Goal: Task Accomplishment & Management: Complete application form

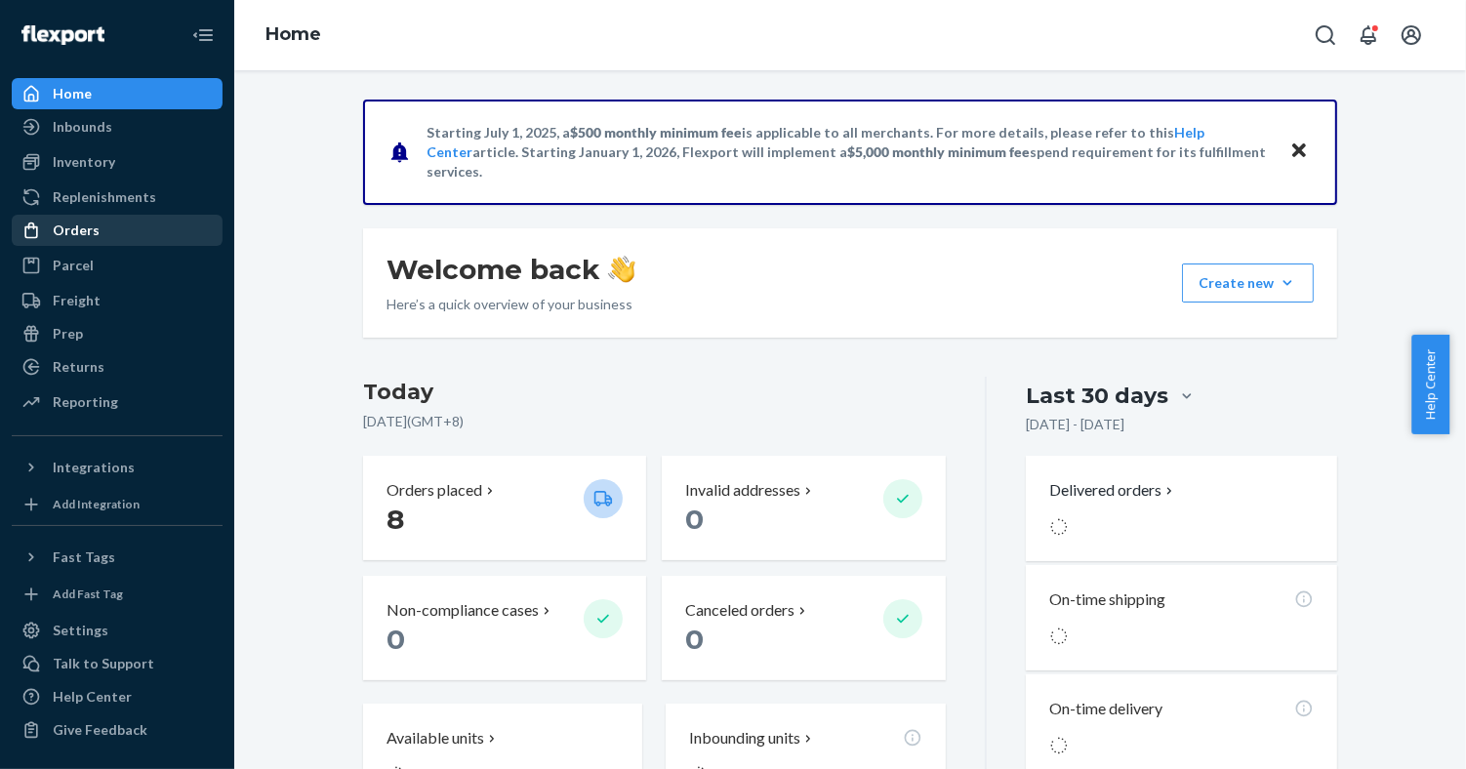
click at [74, 229] on div "Orders" at bounding box center [76, 231] width 47 height 20
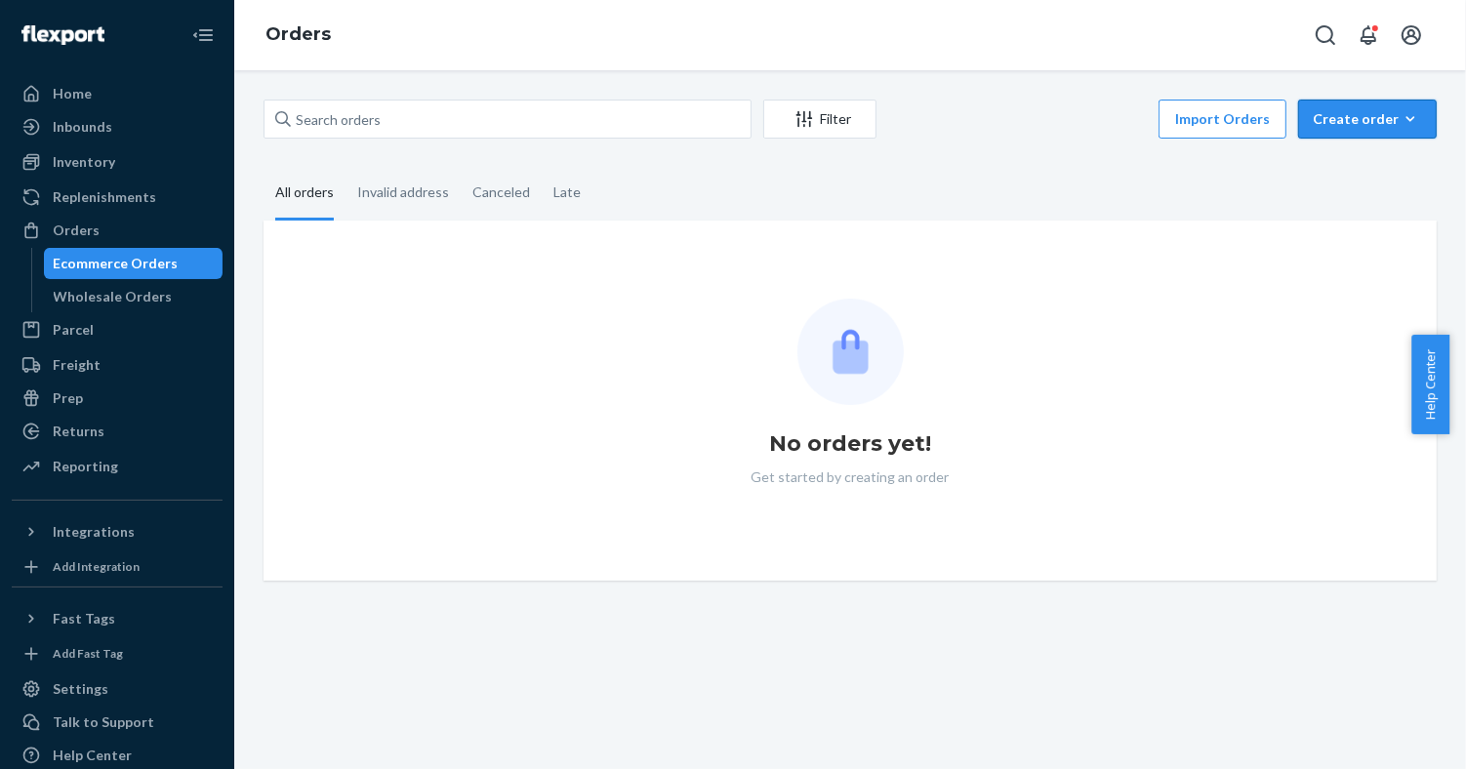
click at [1357, 117] on div "Create order" at bounding box center [1367, 119] width 109 height 20
click at [1356, 165] on span "Ecommerce order" at bounding box center [1379, 166] width 121 height 14
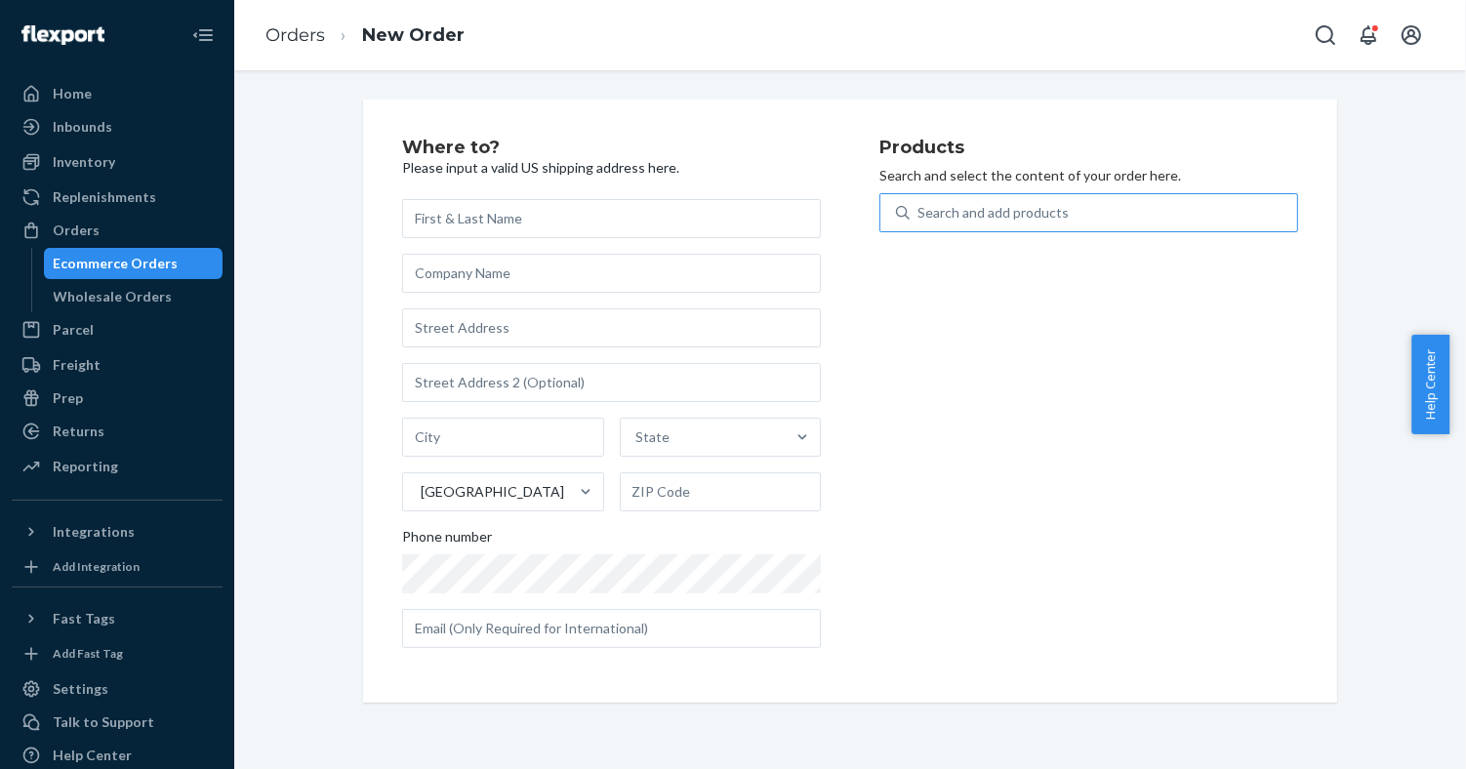
click at [1215, 218] on div "Search and add products" at bounding box center [1104, 212] width 388 height 35
click at [920, 218] on input "Search and add products" at bounding box center [919, 213] width 2 height 20
paste input "195893665730"
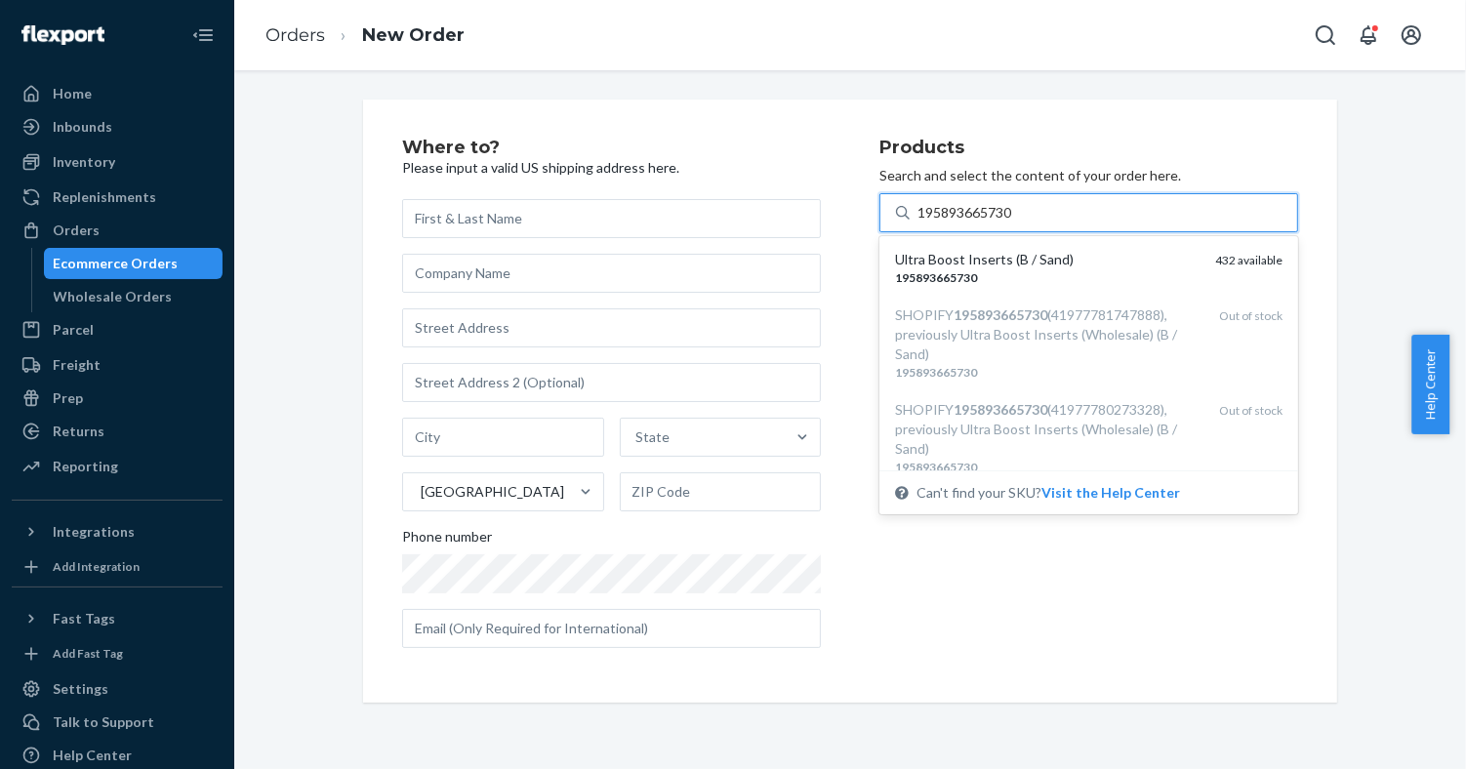
type input "195893665730"
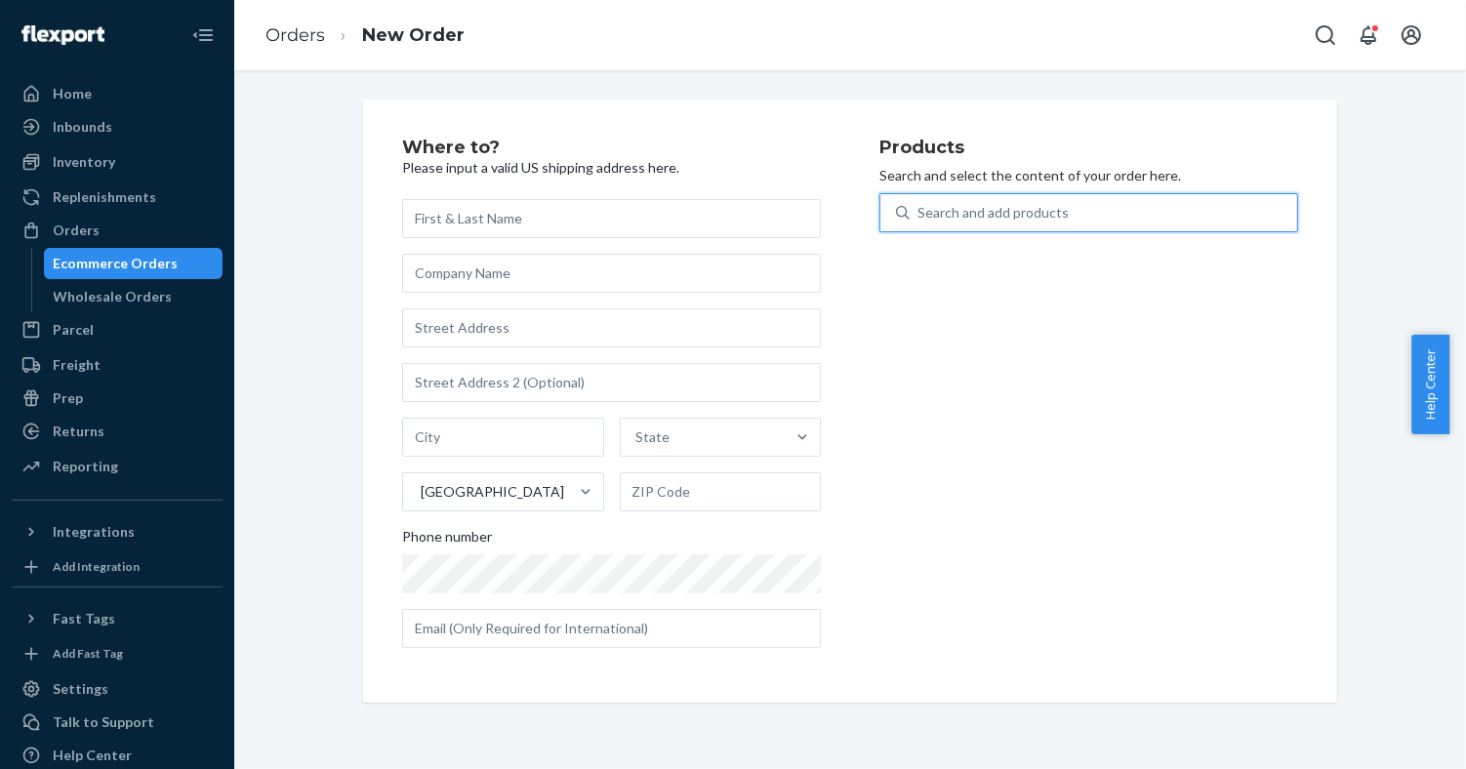
paste input "810114040478"
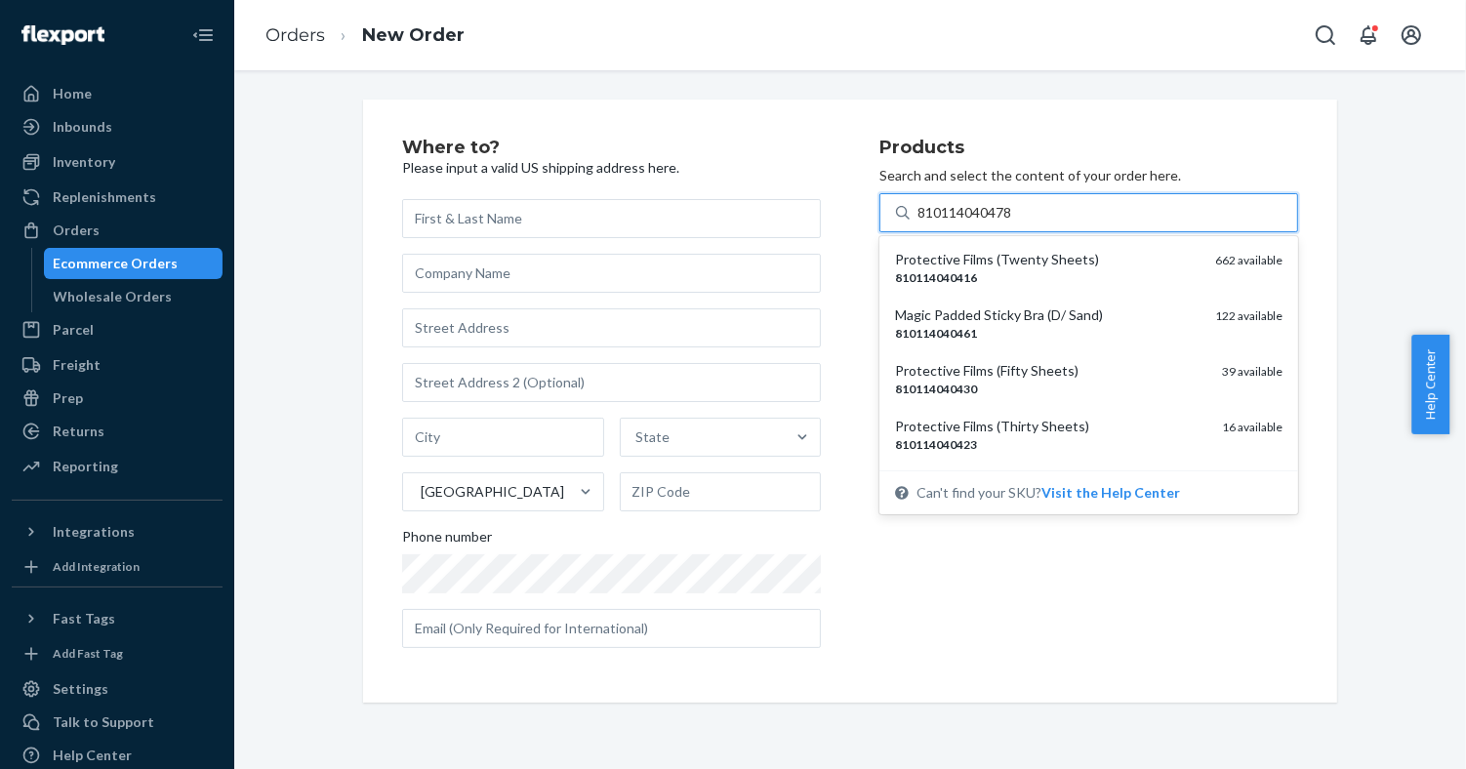
type input "810114040478"
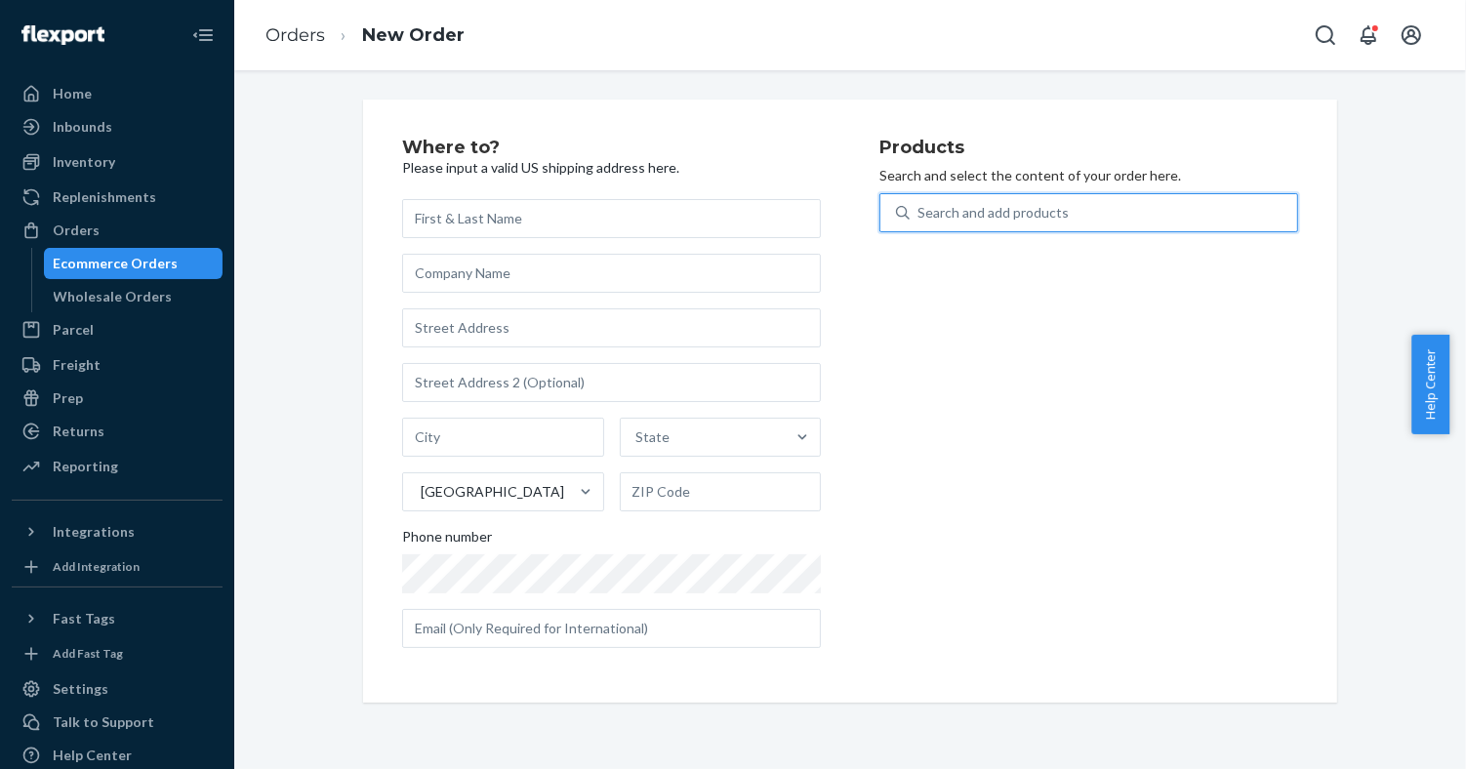
paste input "195893569427"
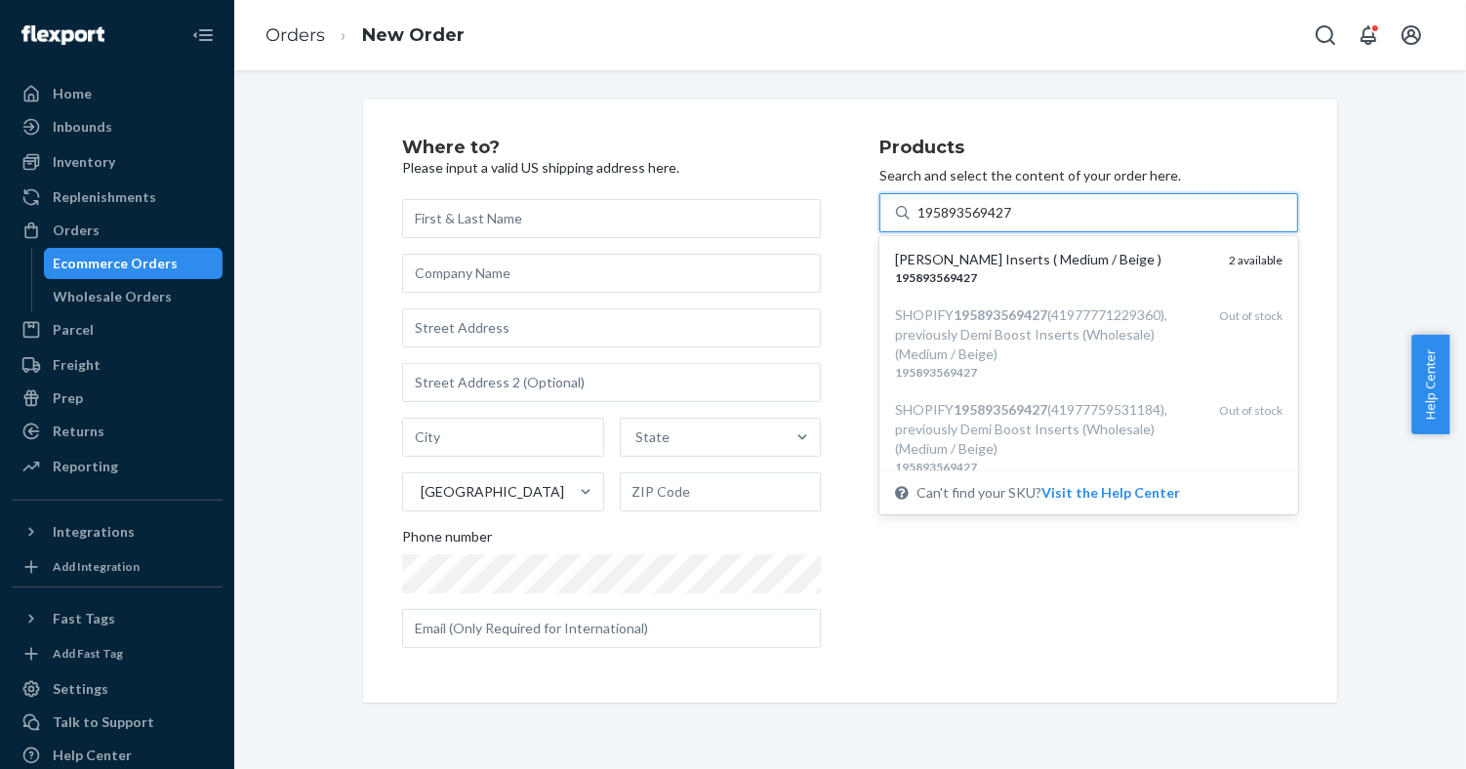
type input "195893569427"
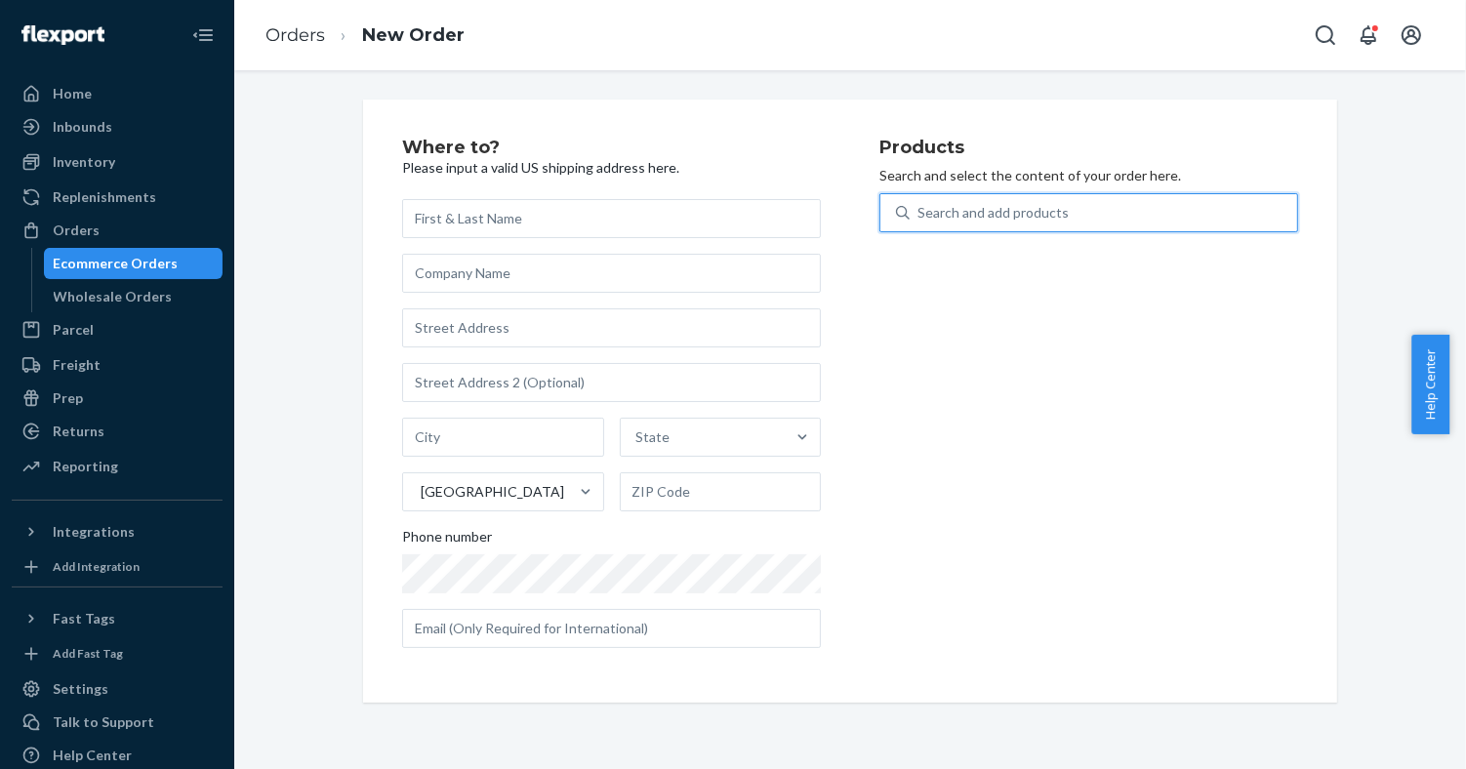
paste input "195893866366"
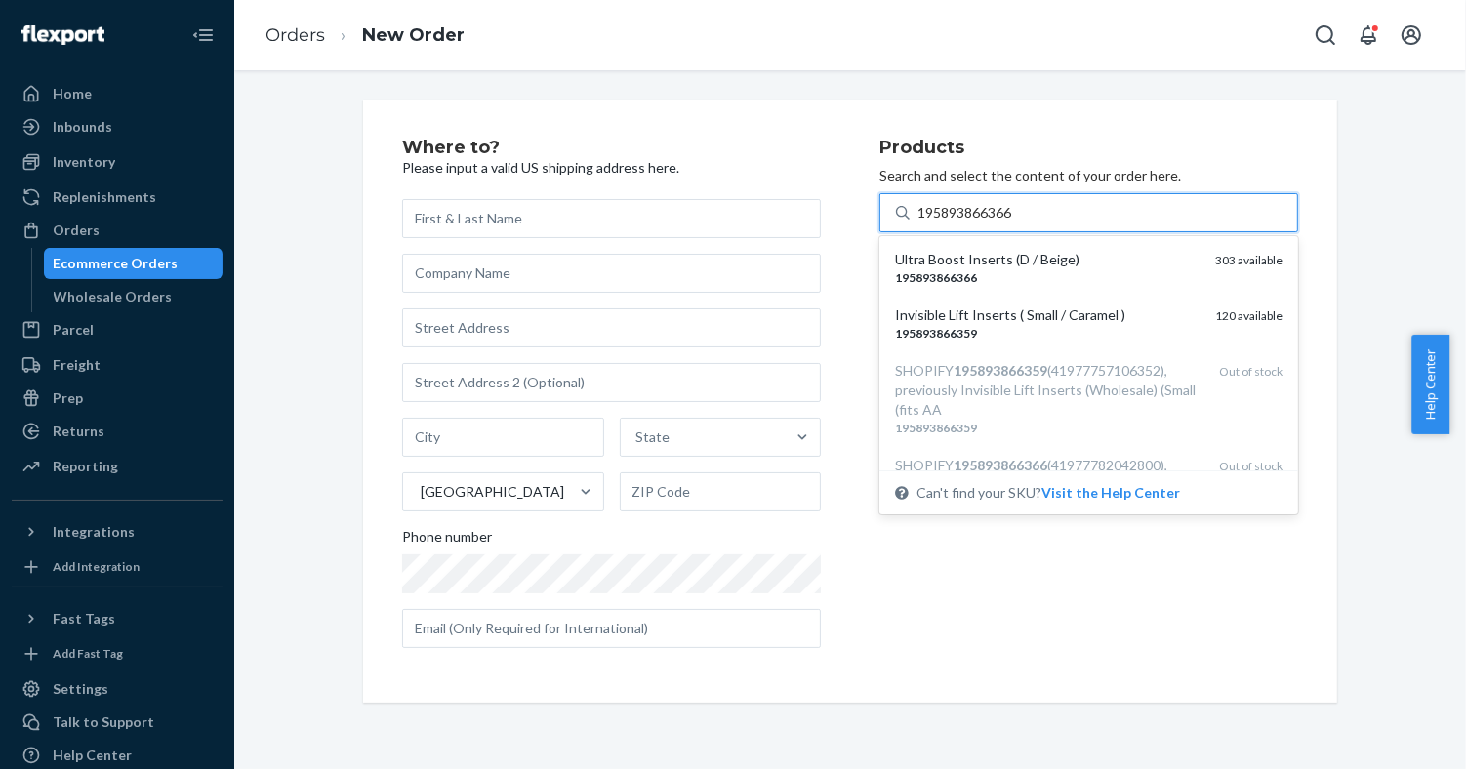
type input "195893866366"
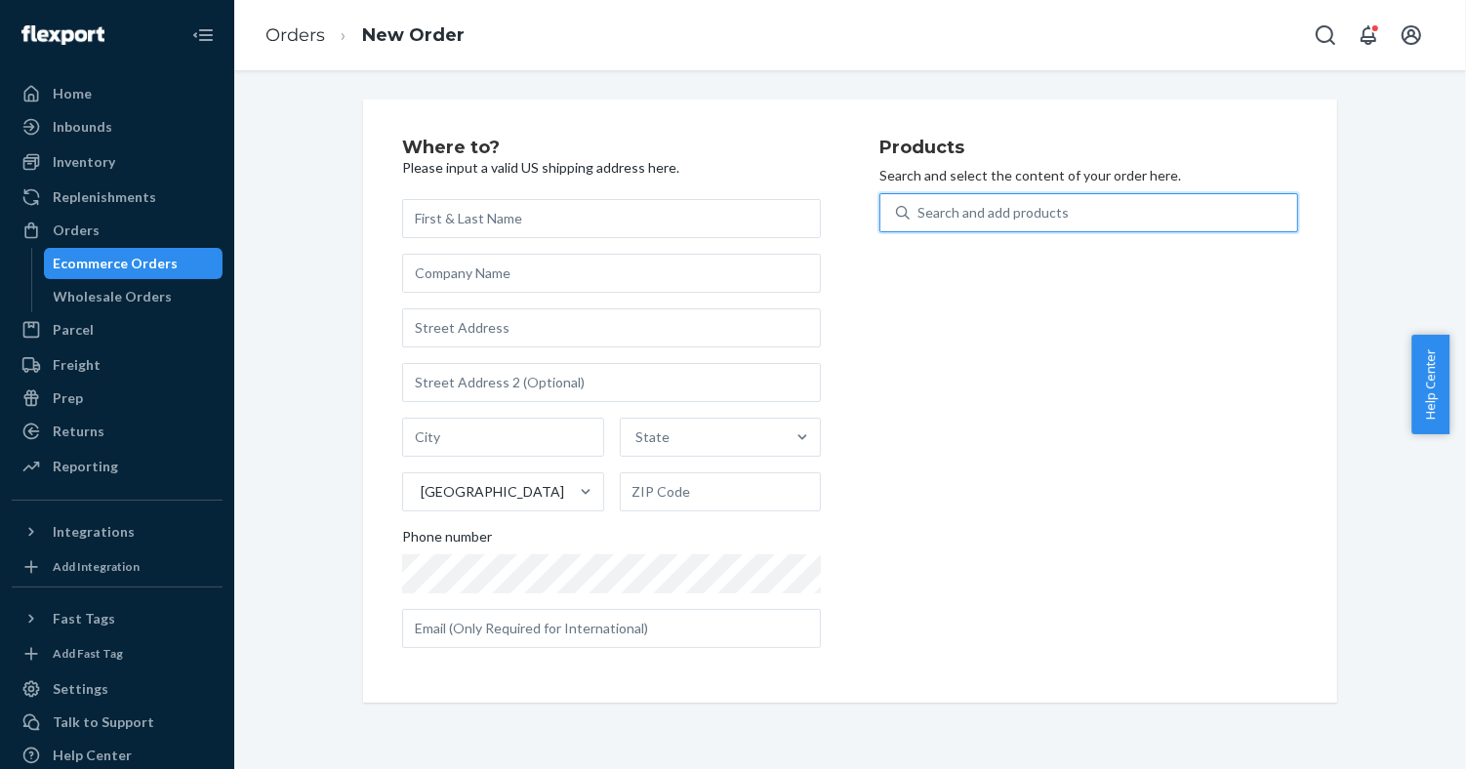
paste input "810114045237"
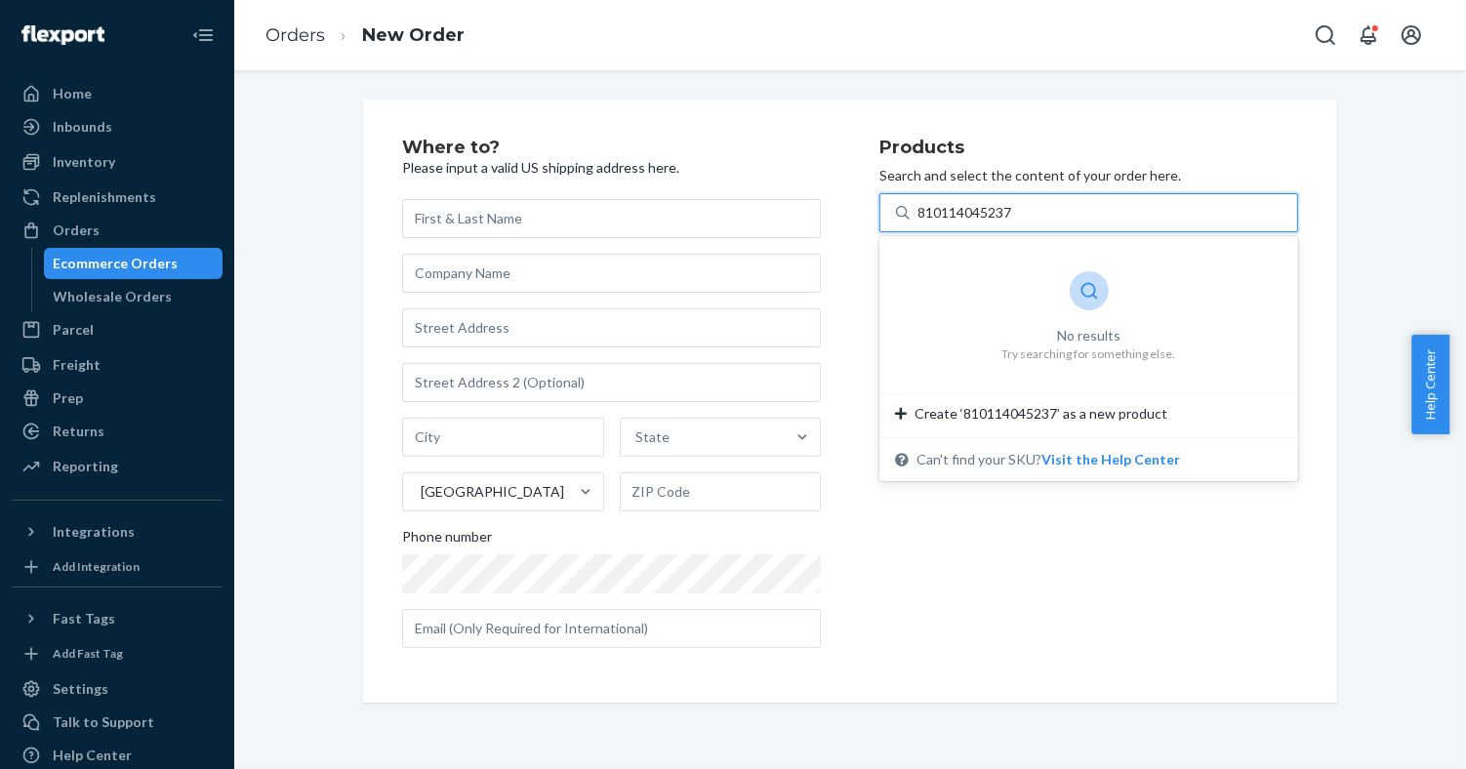
type input "810114045237"
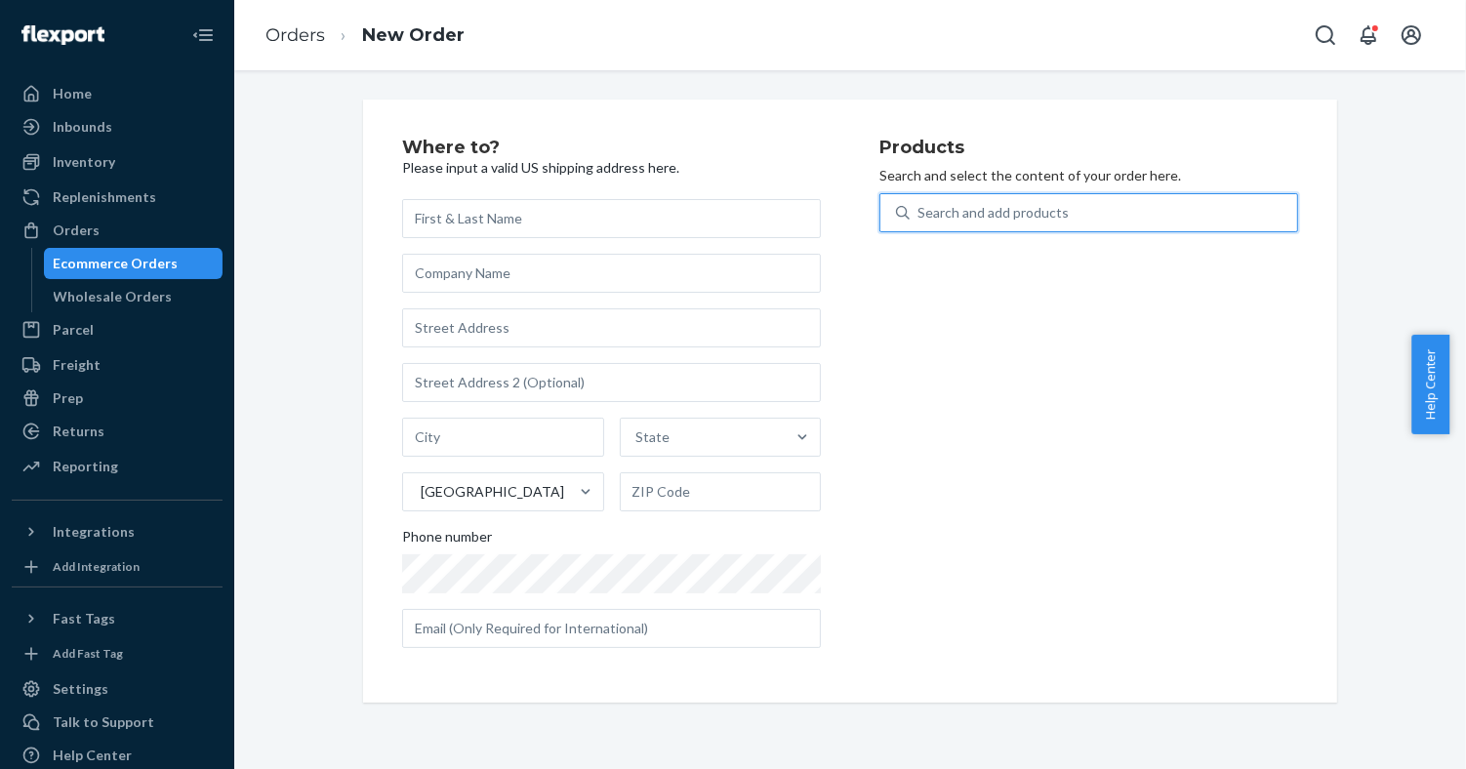
paste input "810114045237"
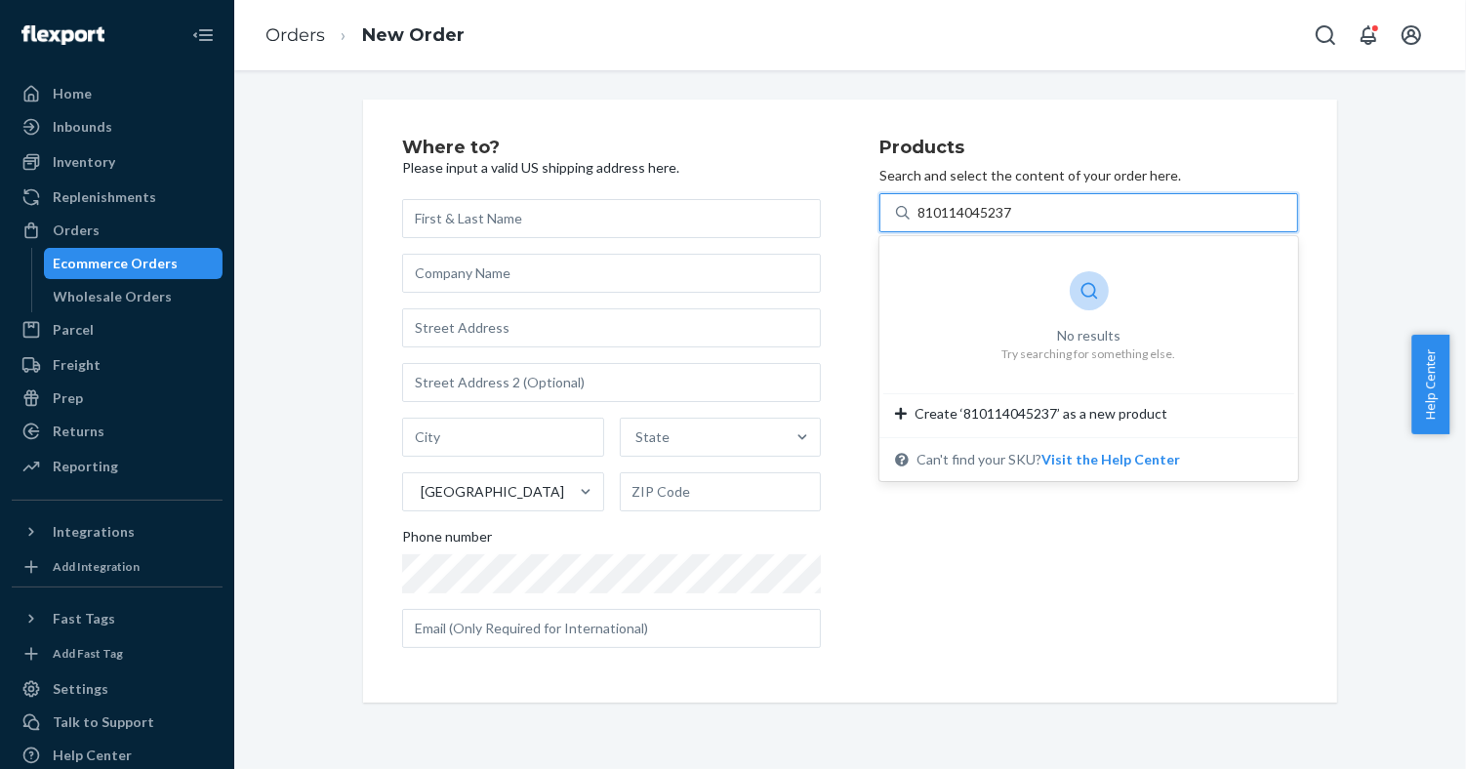
type input "810114045237"
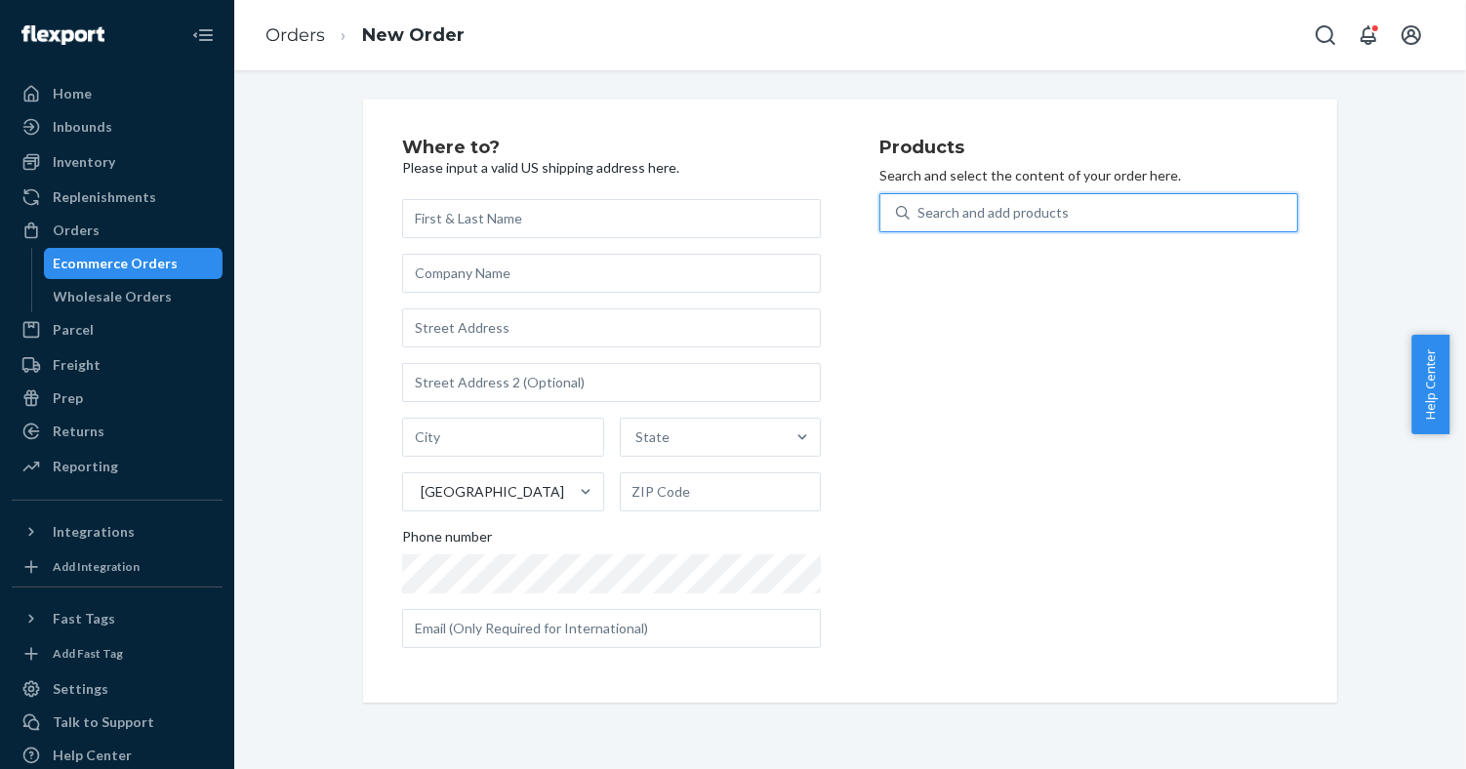
paste input "195893758739"
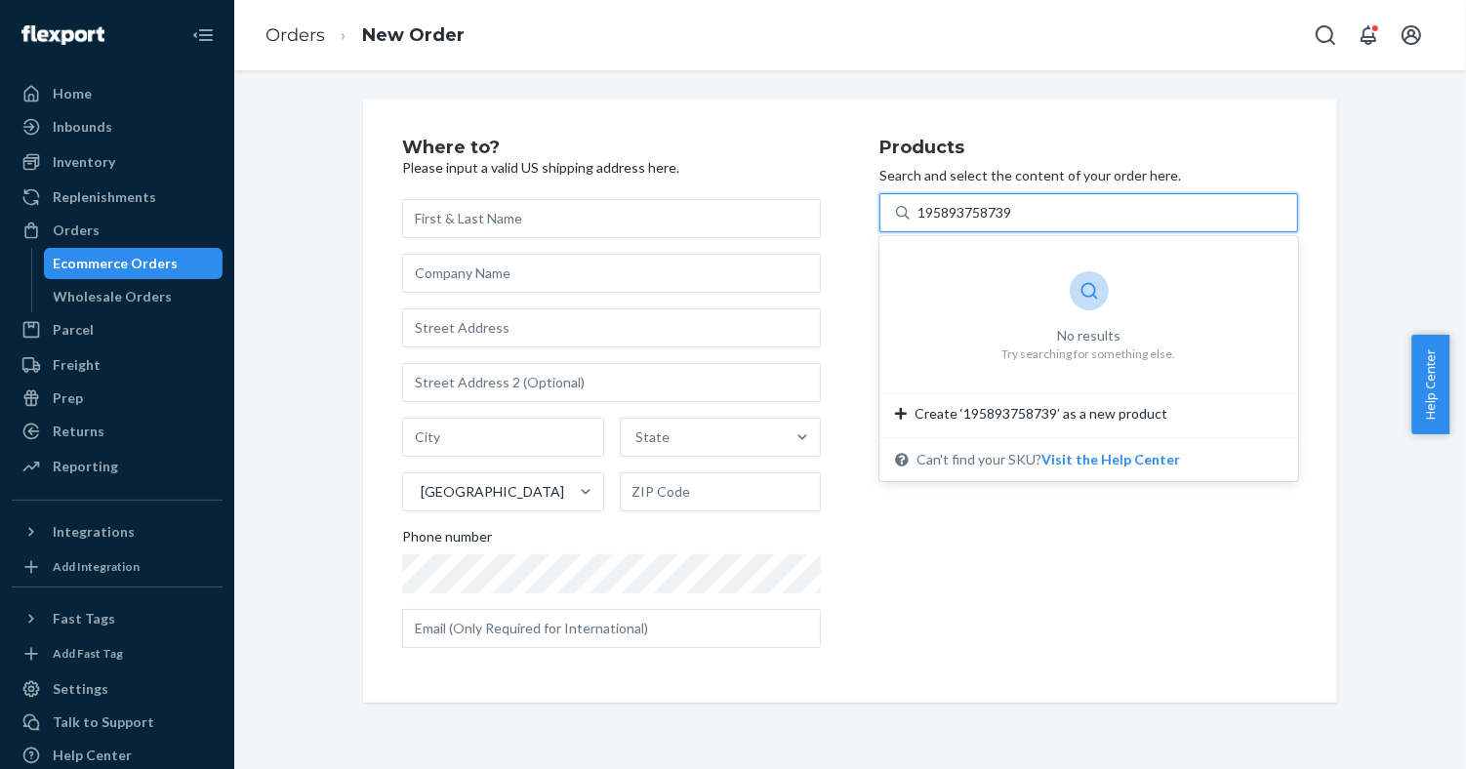
type input "195893758739"
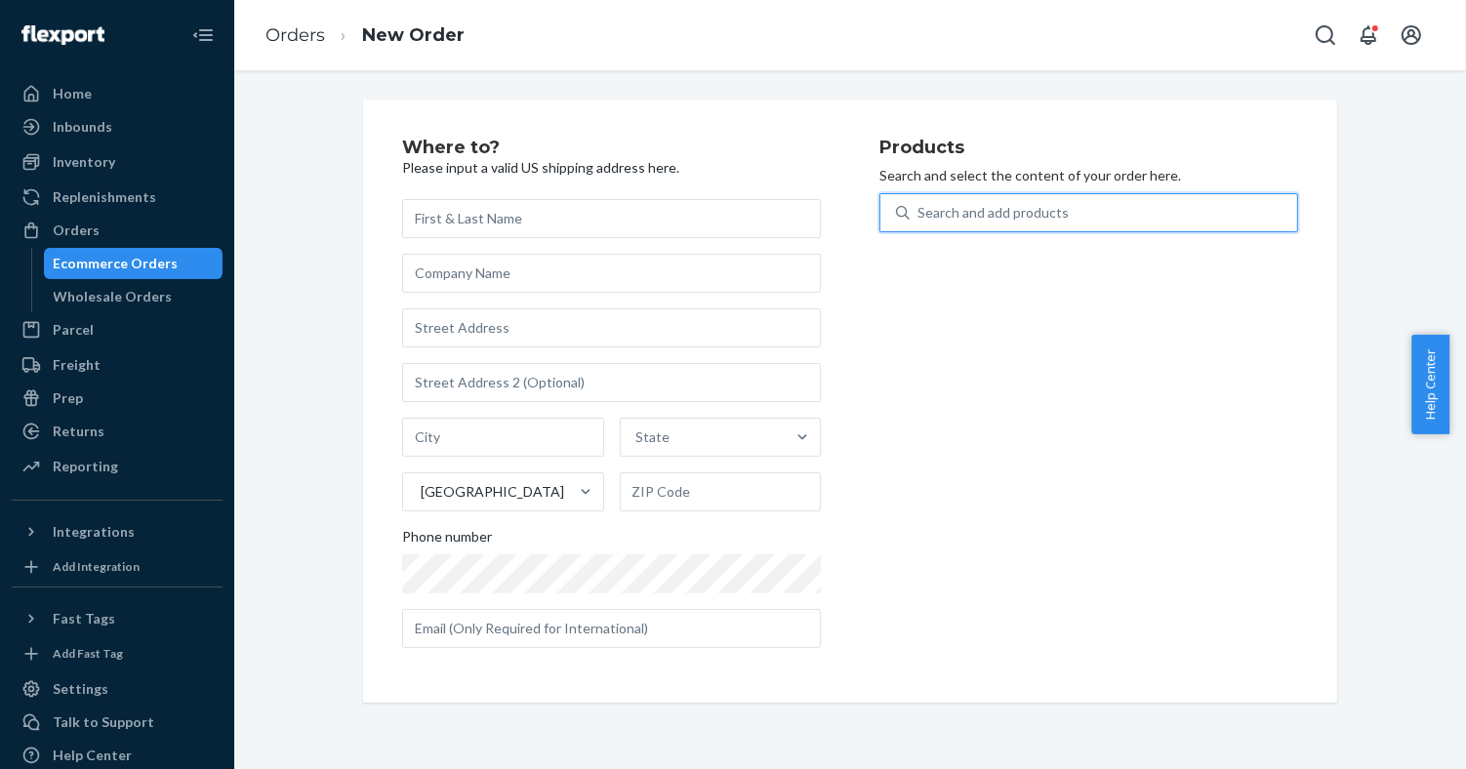
paste input "195893825219"
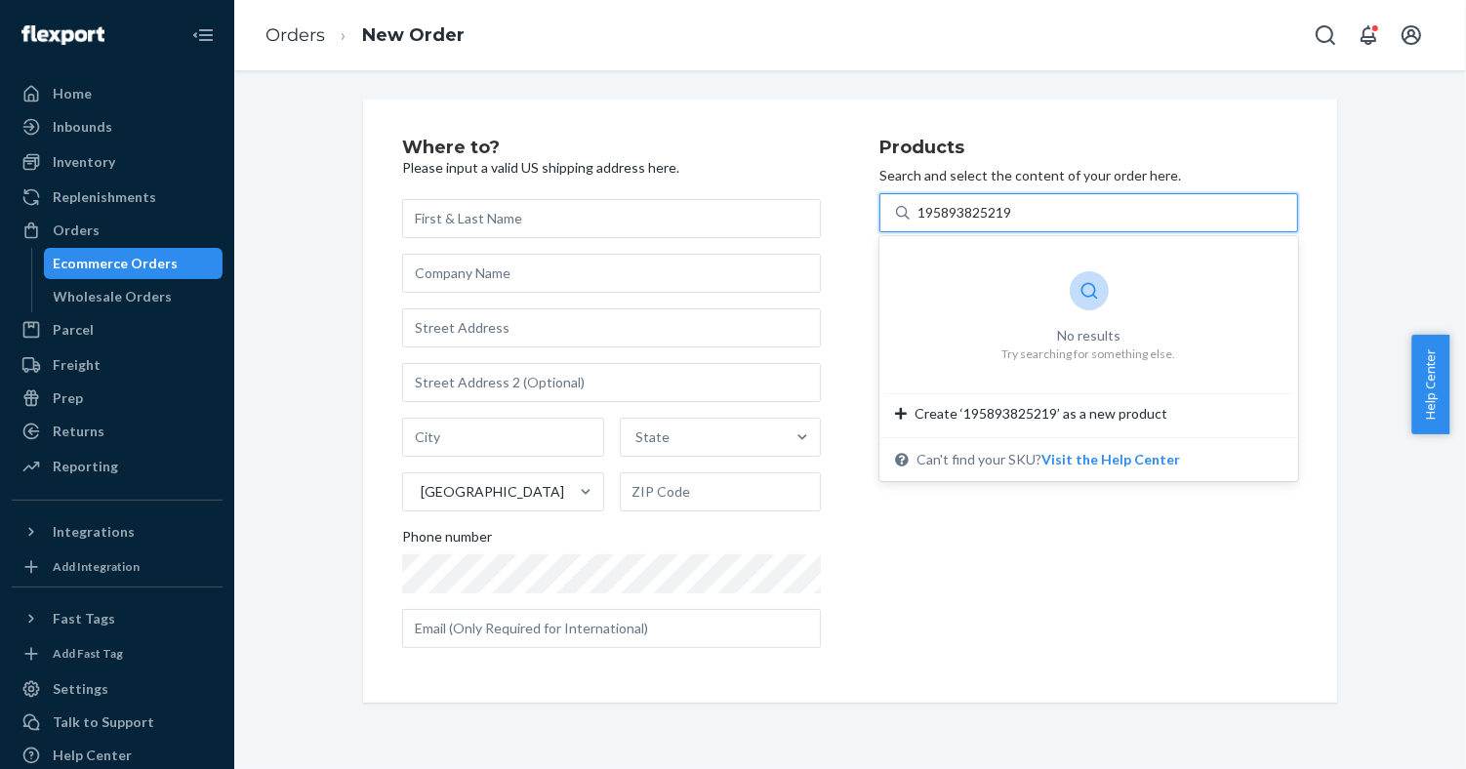
type input "195893825219"
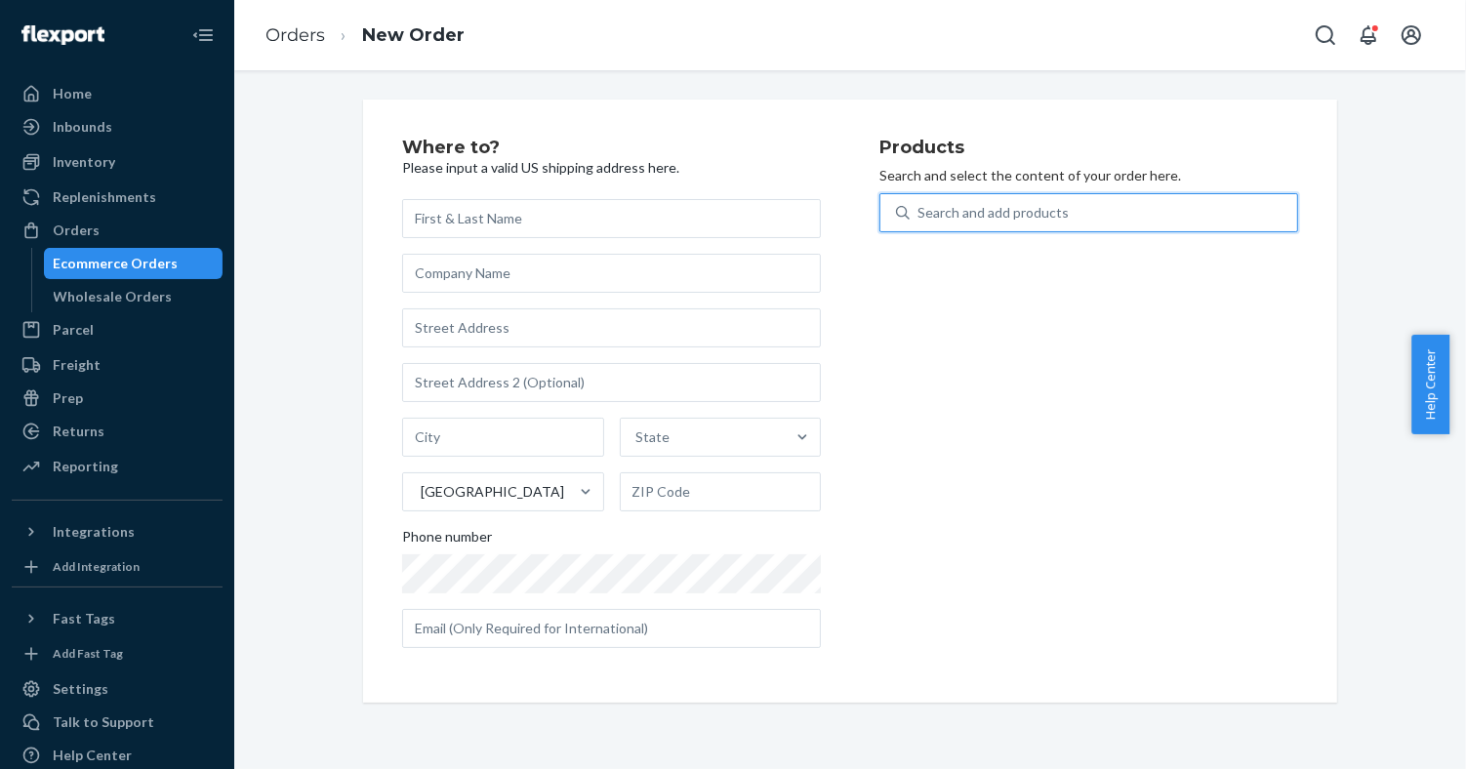
paste input "195893909285"
type input "195893909285"
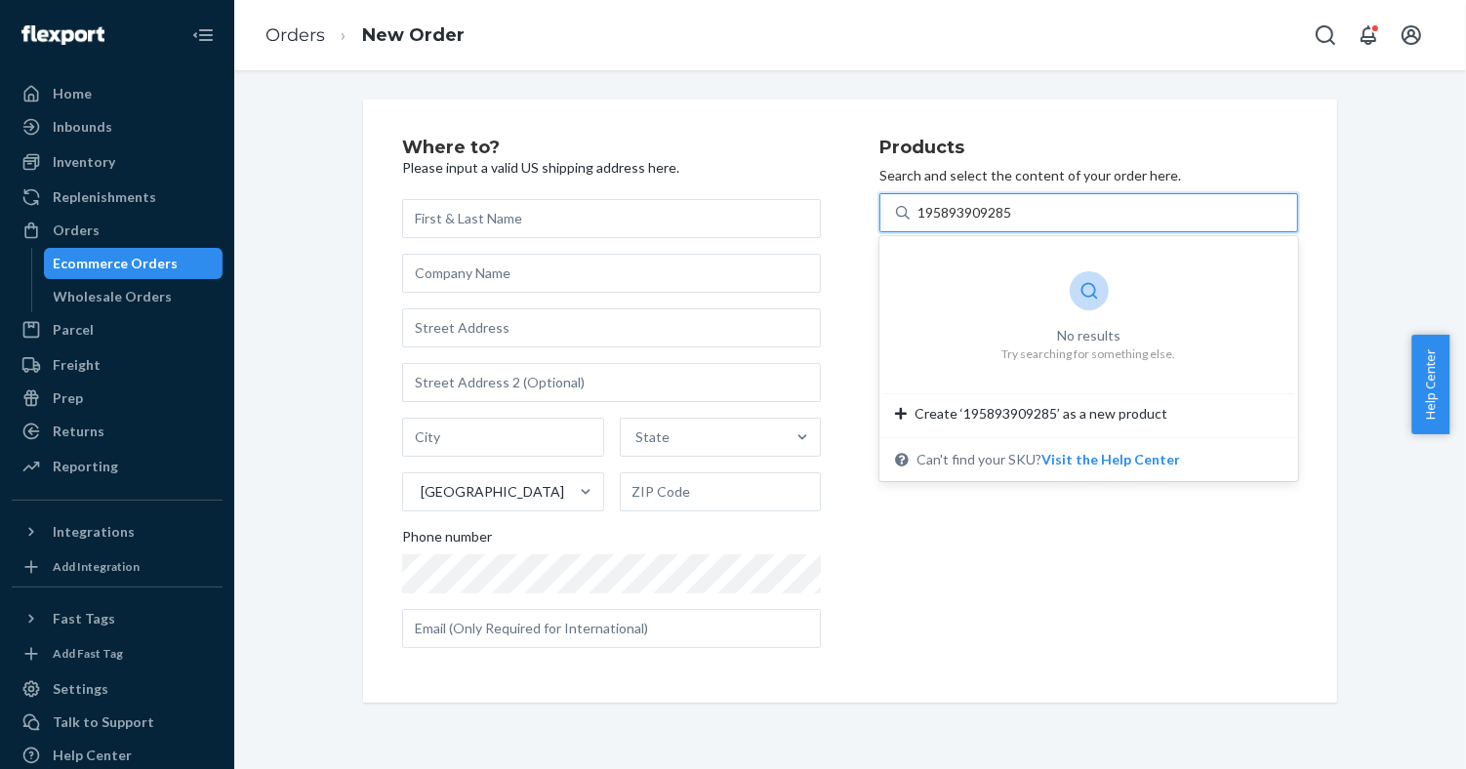
click at [918, 209] on input "195893909285" at bounding box center [966, 213] width 97 height 20
click at [130, 158] on div "Inventory" at bounding box center [117, 161] width 207 height 27
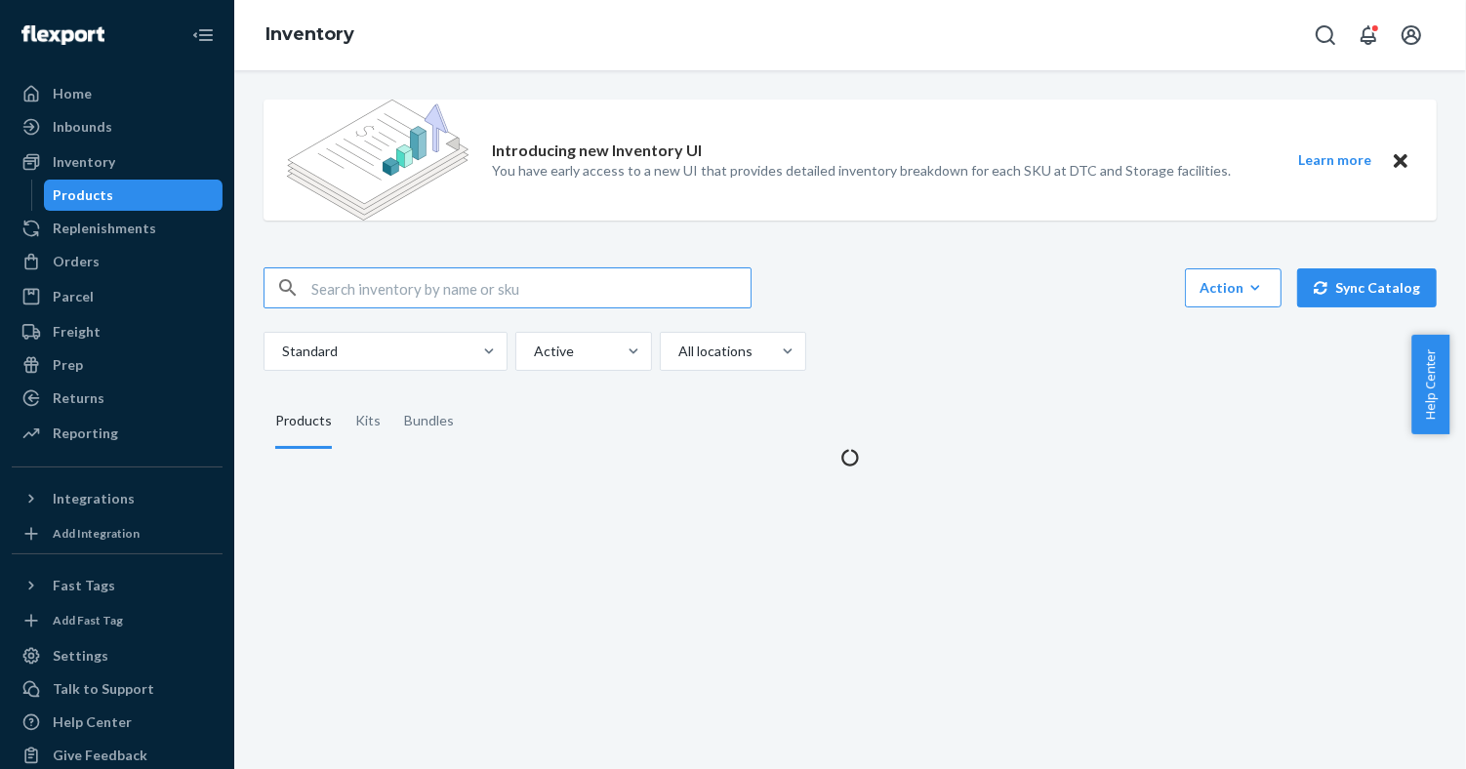
click at [551, 281] on input "text" at bounding box center [530, 287] width 439 height 39
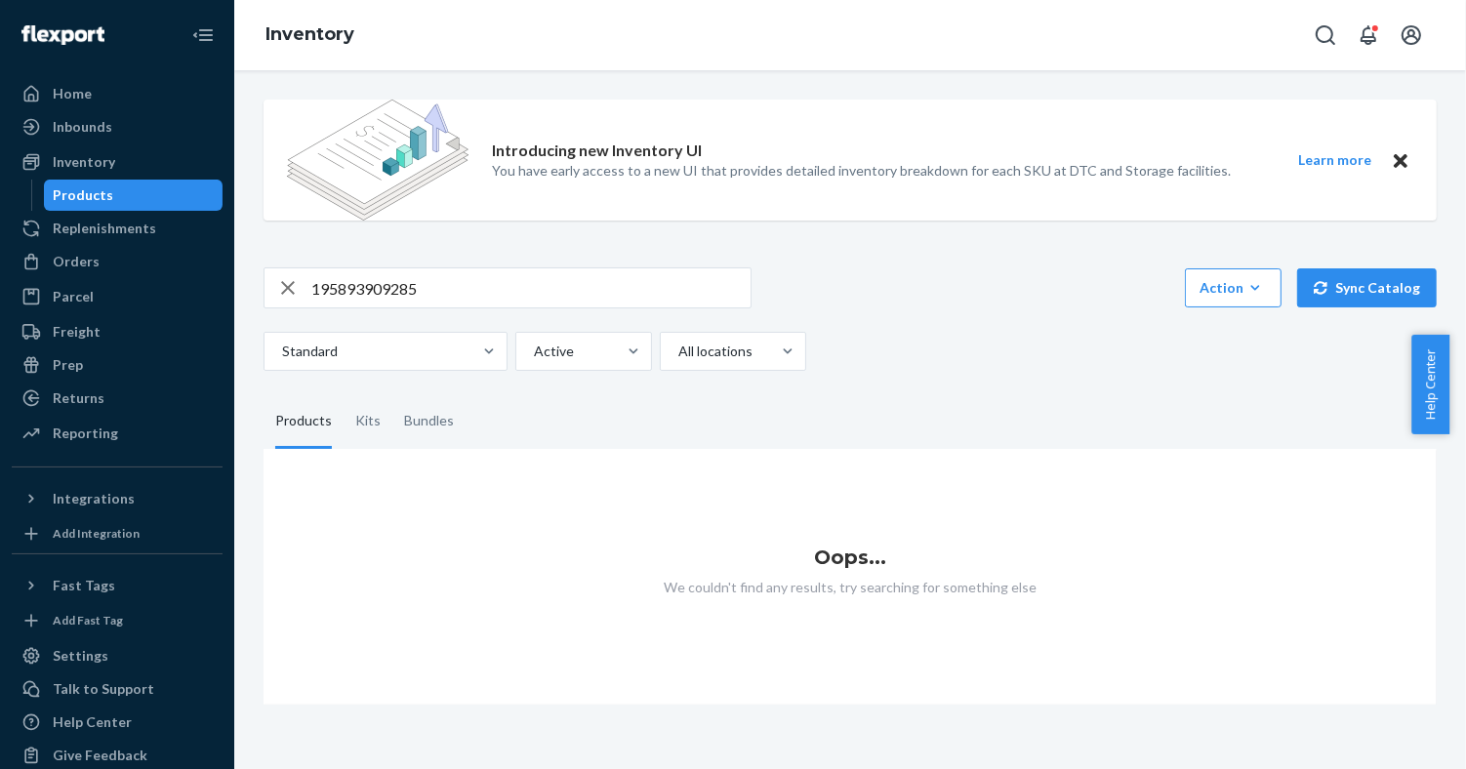
click at [551, 281] on input "195893909285" at bounding box center [530, 287] width 439 height 39
paste input "Ultra Boost Inserts AA / Beige"
type input "Ultra Boost Inserts AA / Beige"
click at [144, 267] on div "Orders" at bounding box center [117, 261] width 207 height 27
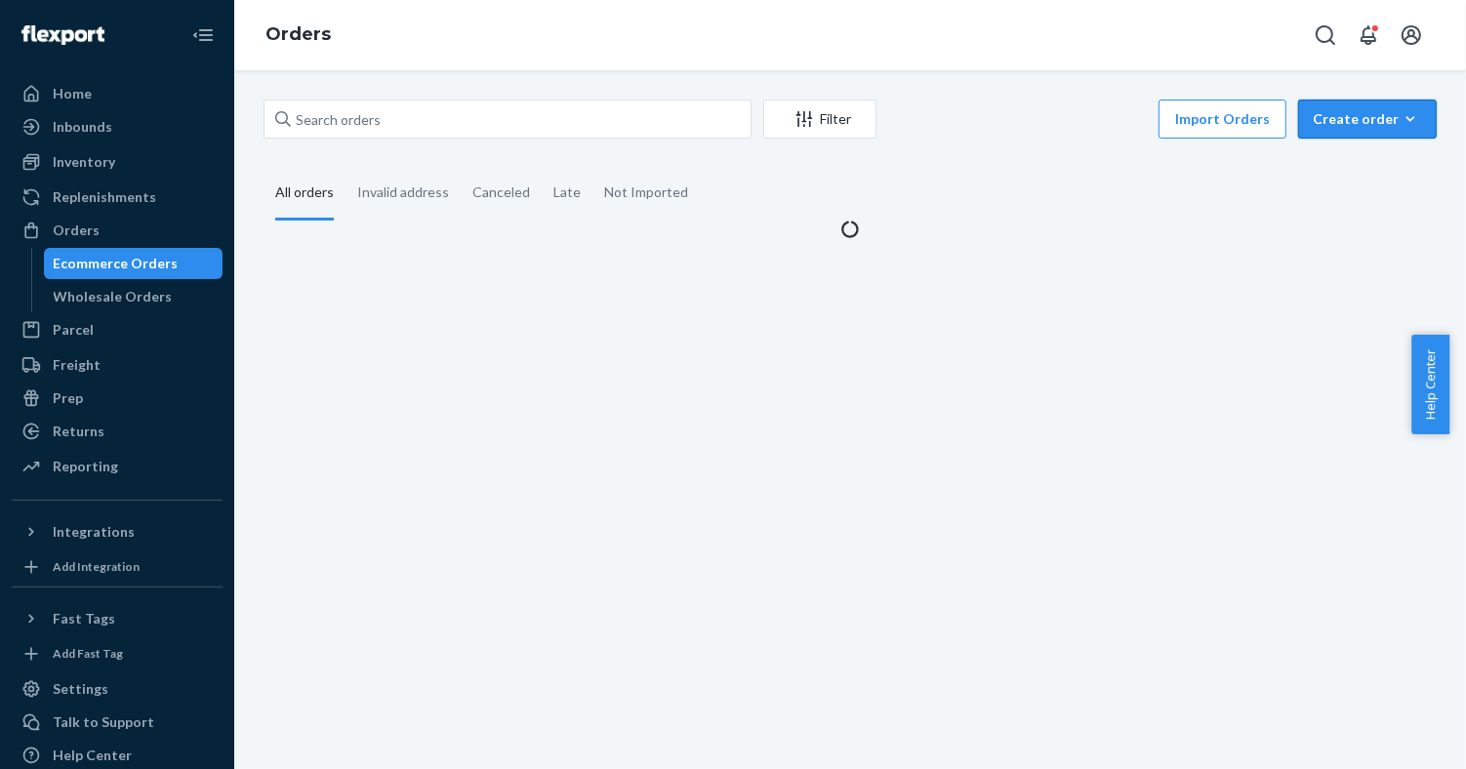
click at [1407, 117] on icon "button" at bounding box center [1411, 118] width 9 height 5
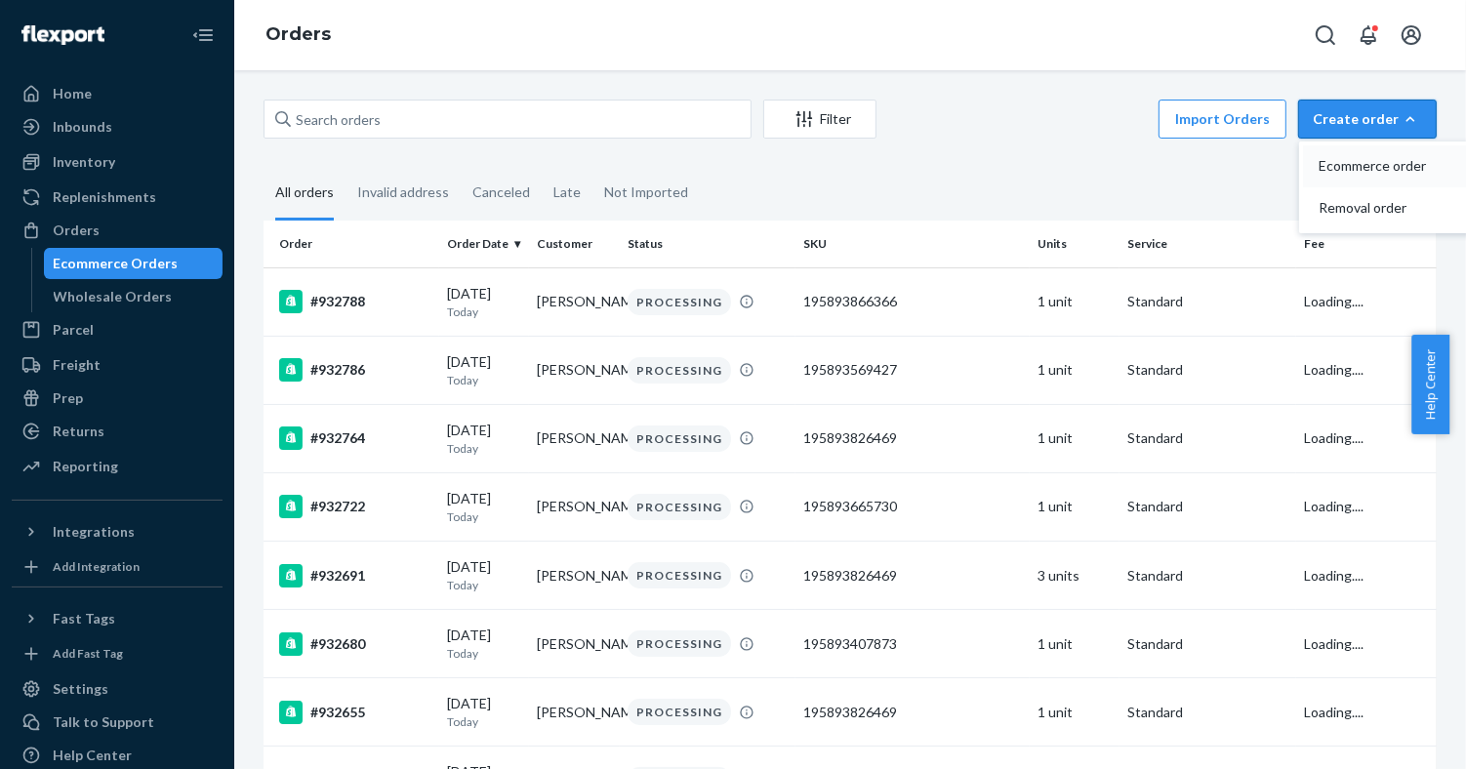
click at [1366, 169] on span "Ecommerce order" at bounding box center [1379, 166] width 121 height 14
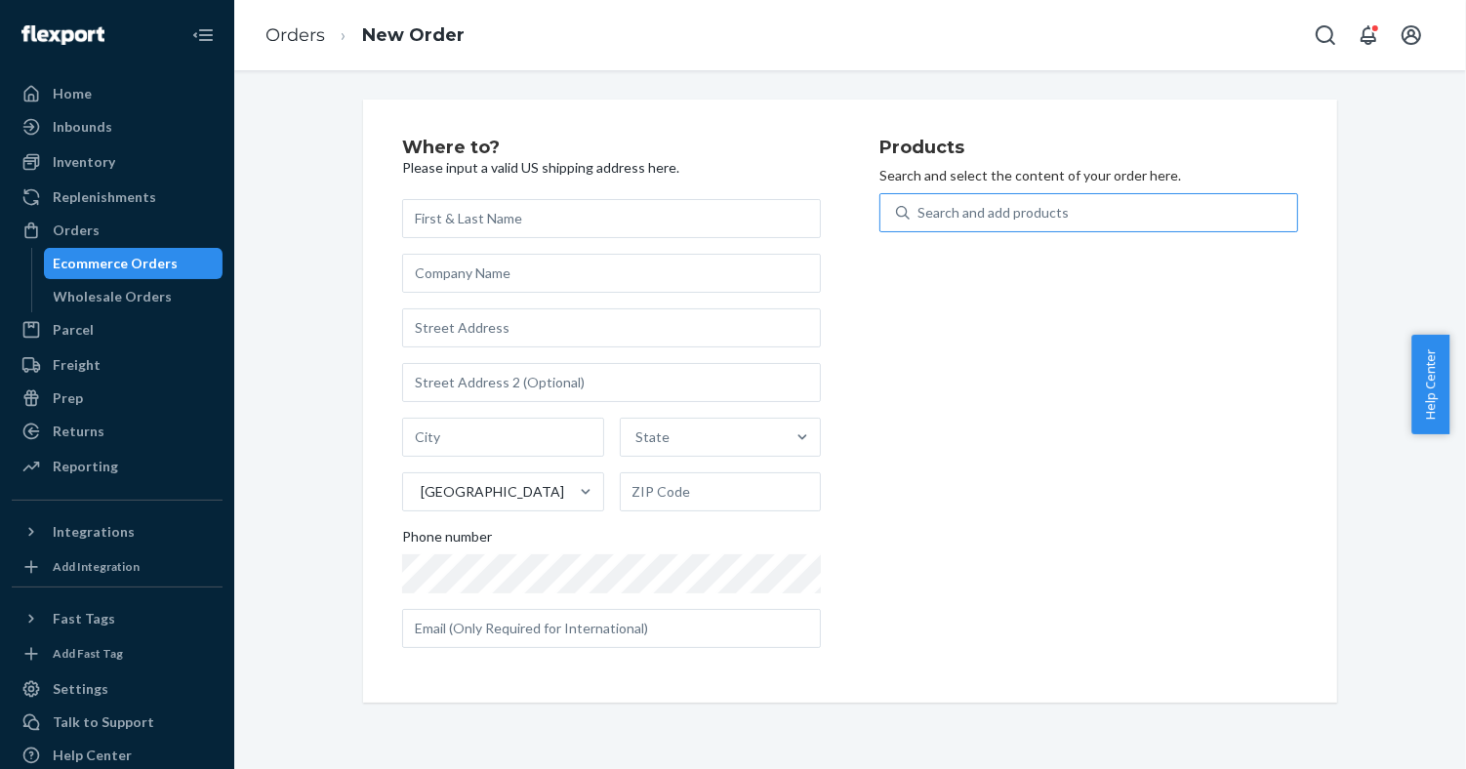
click at [1197, 209] on div "Search and add products" at bounding box center [1104, 212] width 388 height 35
click at [920, 209] on input "Search and add products" at bounding box center [919, 213] width 2 height 20
paste input "Ultra Boost Inserts AA / Beige"
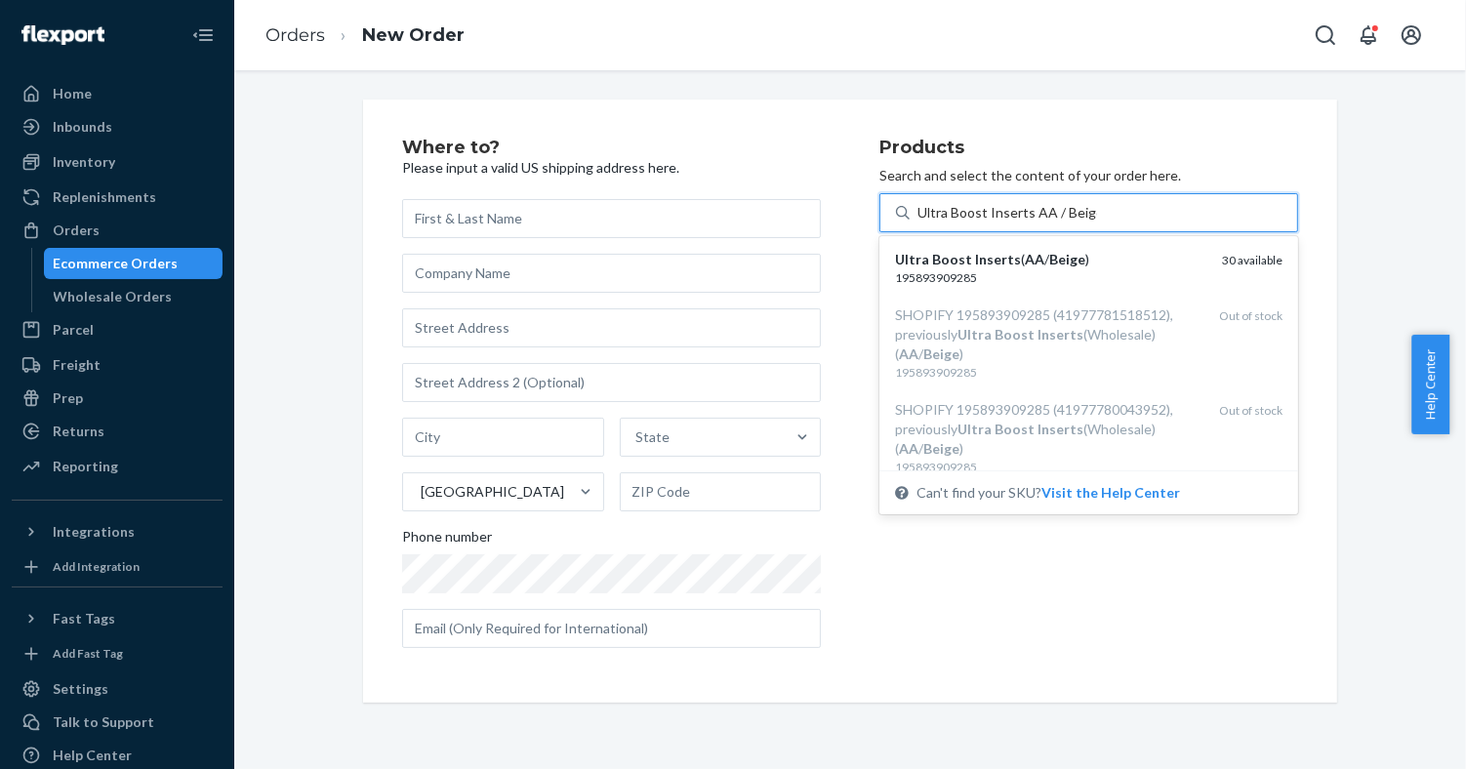
type input "Ultra Boost Inserts AA / Beige"
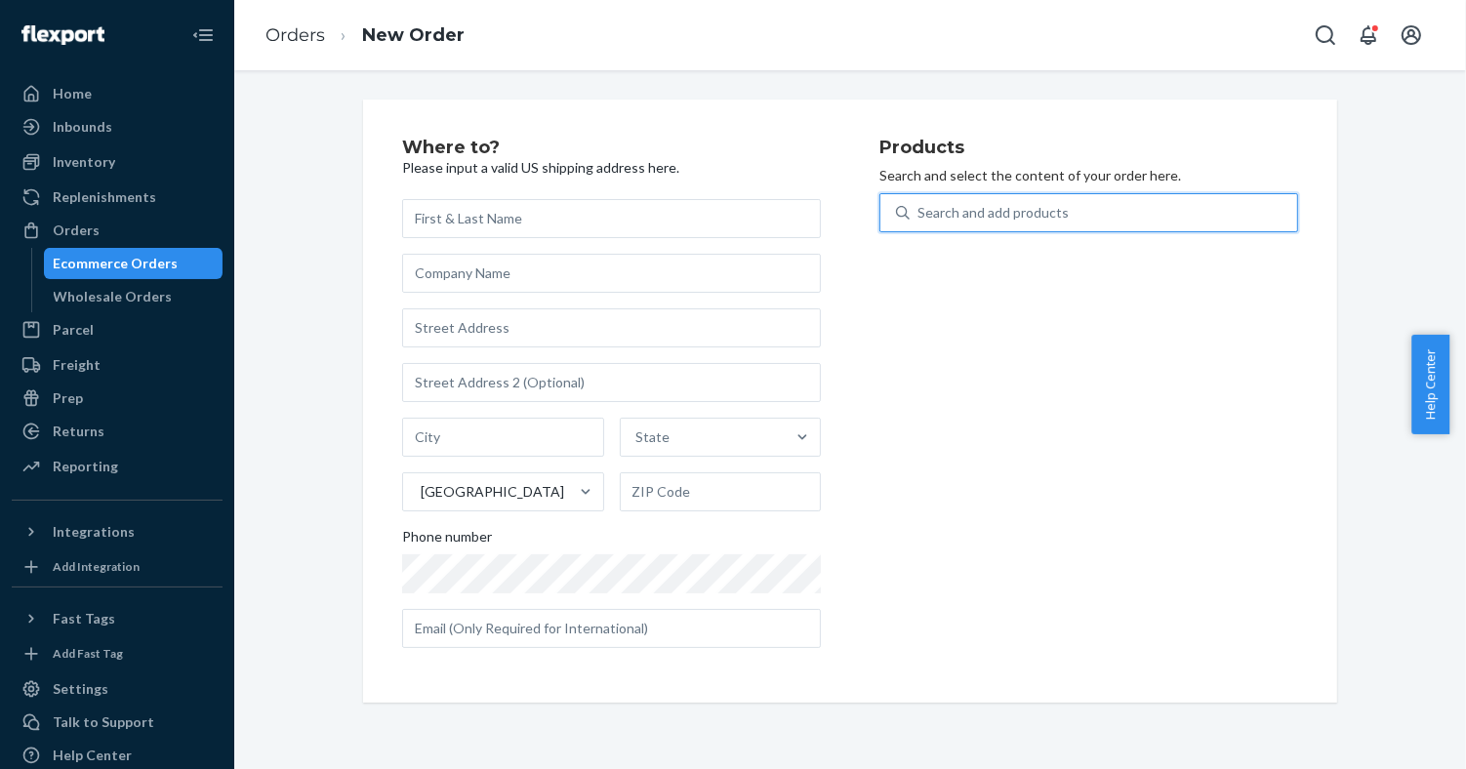
paste input "Invisible Lift Inserts D / Caramel"
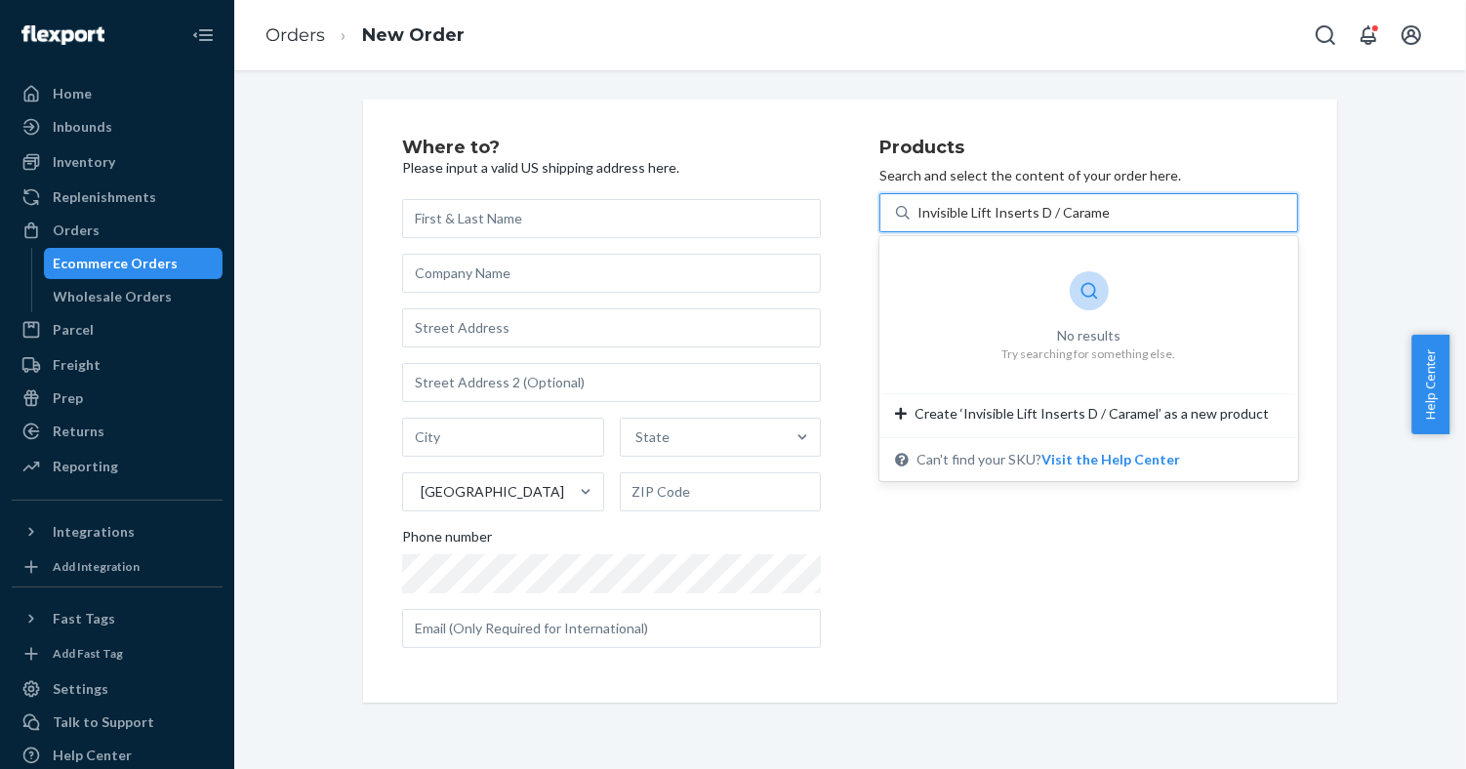
type input "Invisible Lift Inserts D / Caramel"
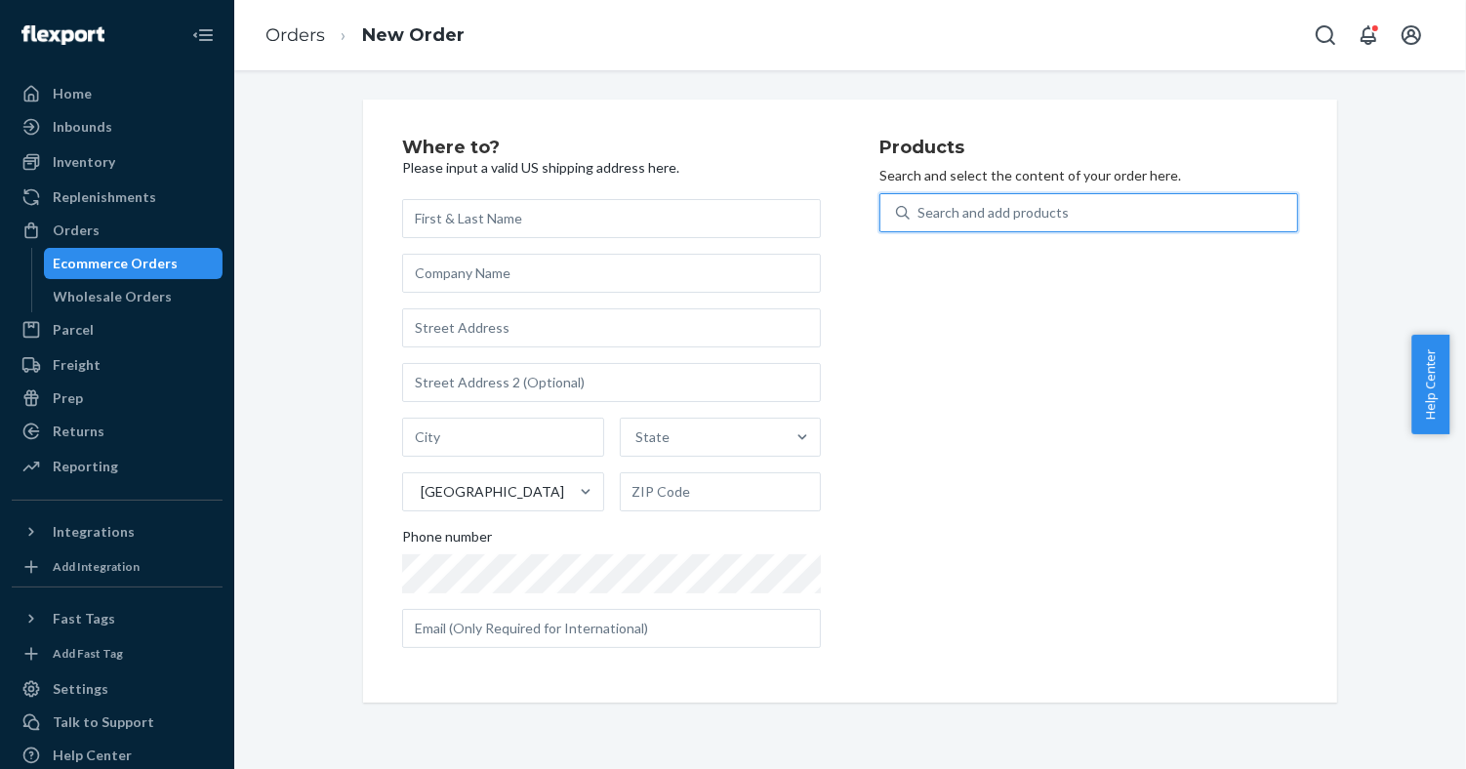
paste input "195893928729"
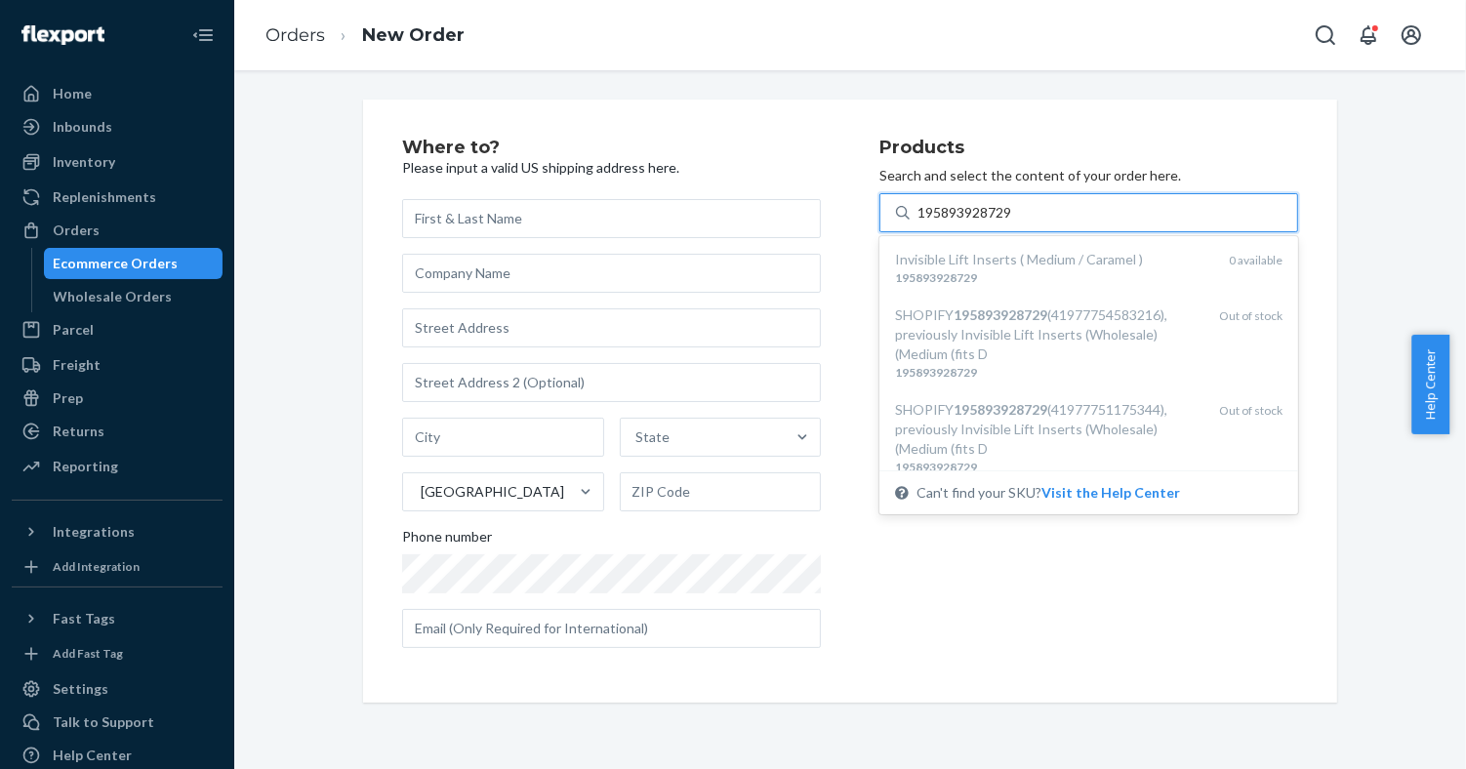
type input "195893928729"
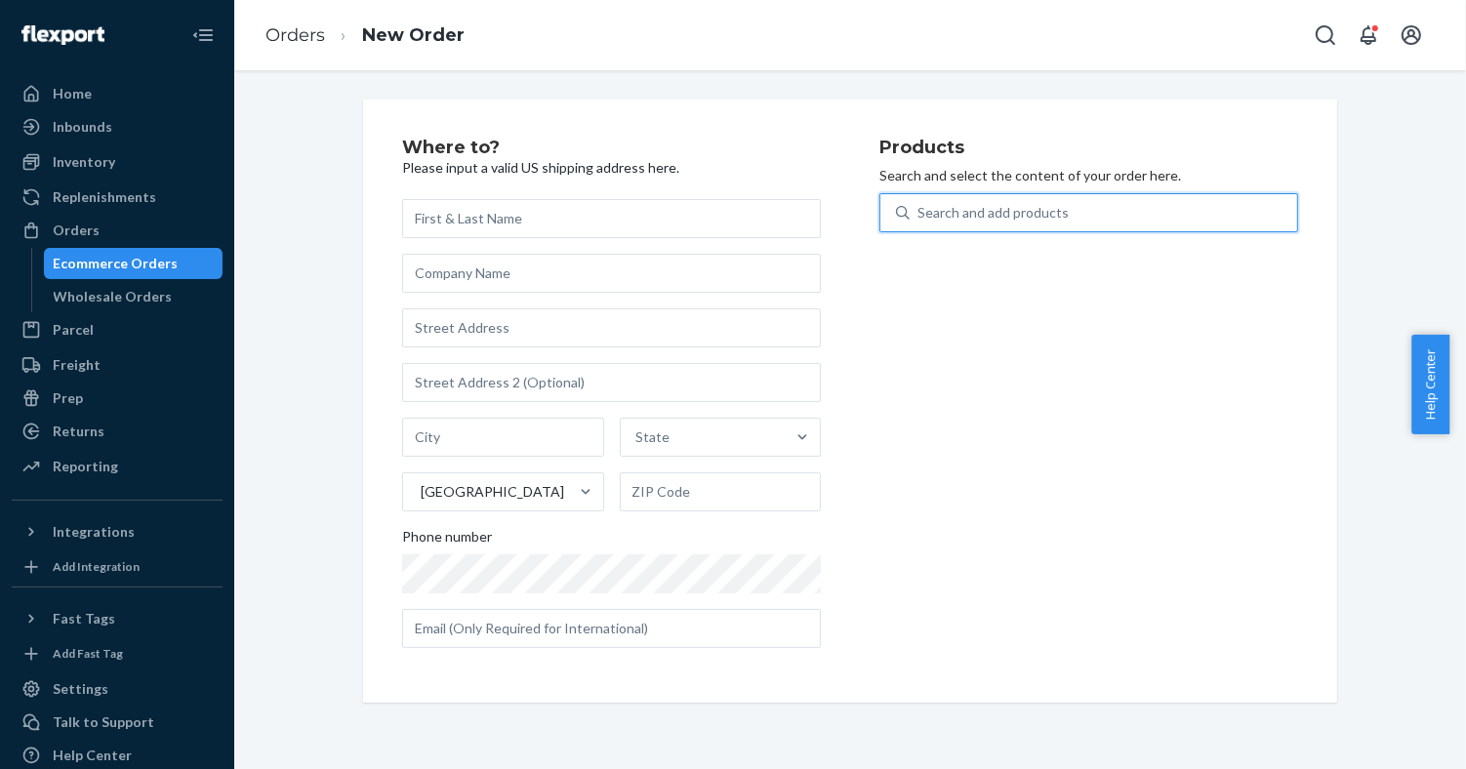
paste input "195893022717"
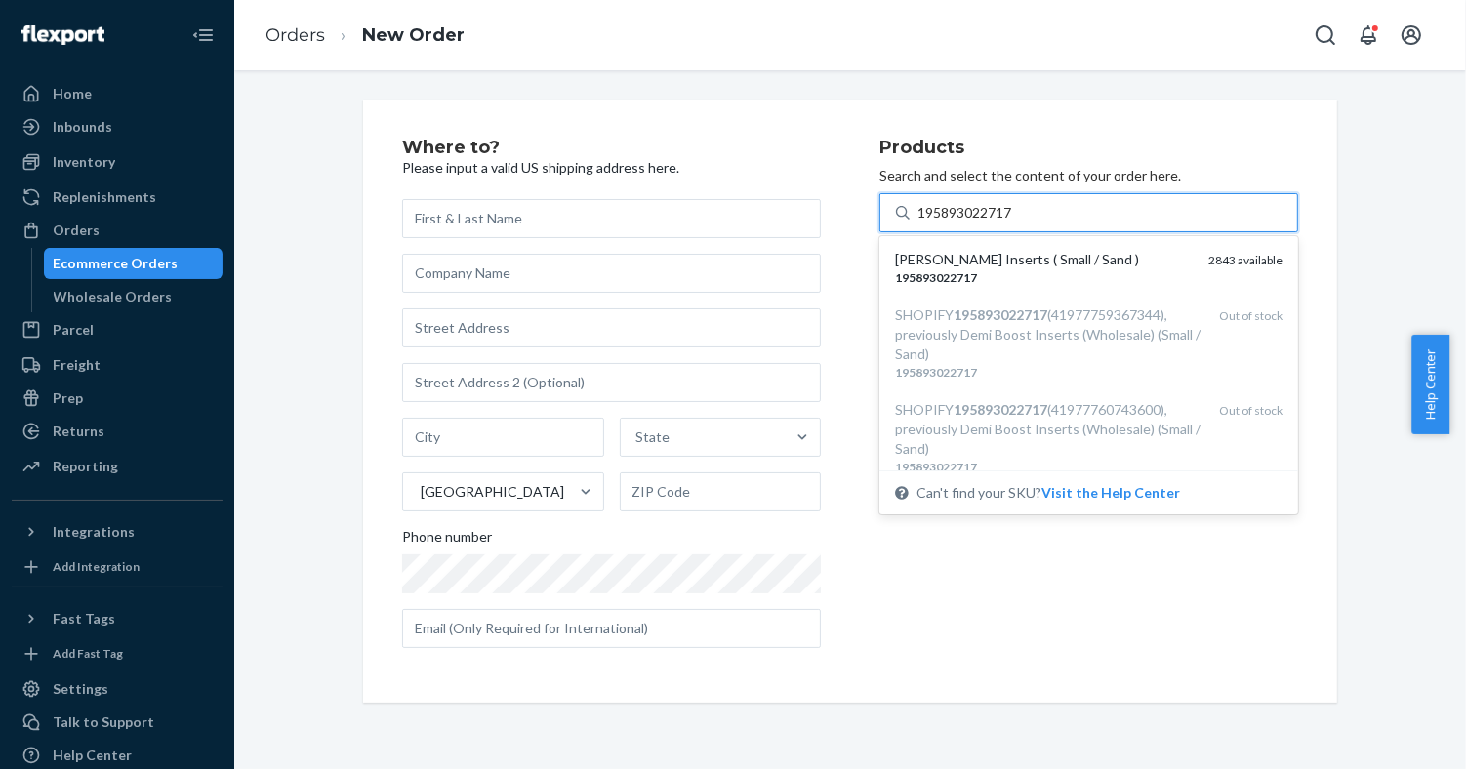
type input "195893022717"
